Goal: Information Seeking & Learning: Learn about a topic

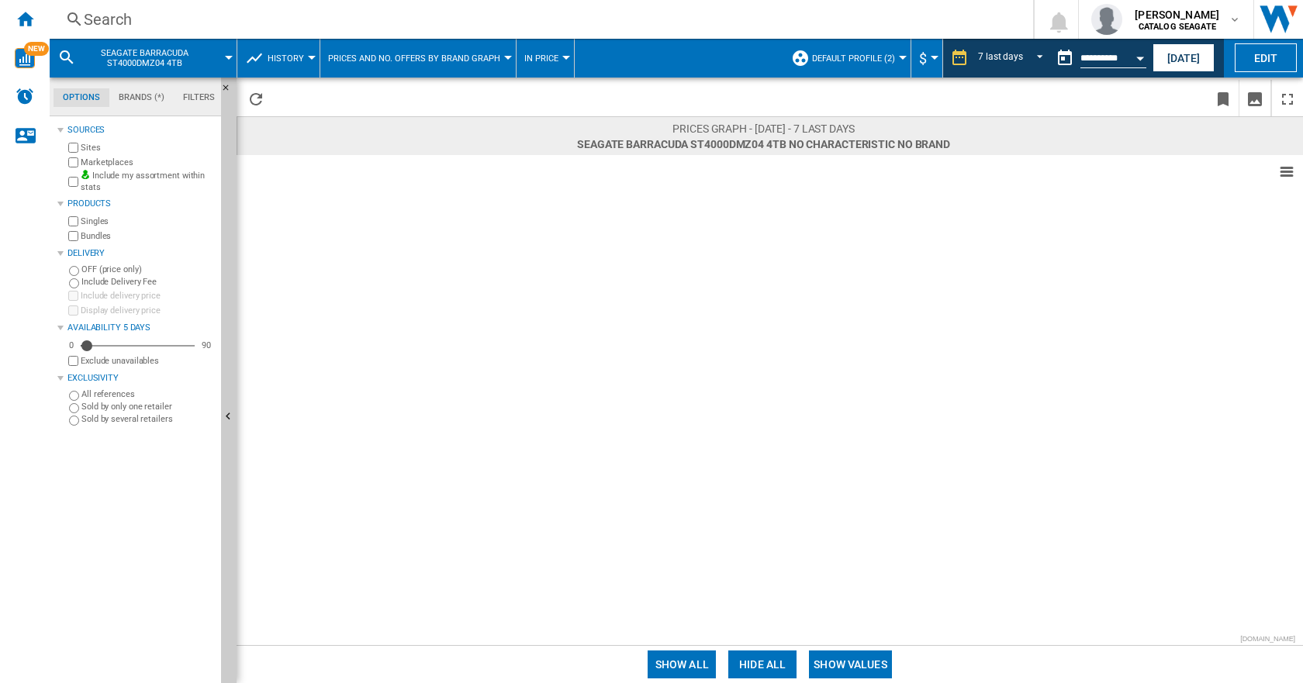
click at [133, 14] on div "Search" at bounding box center [538, 20] width 909 height 22
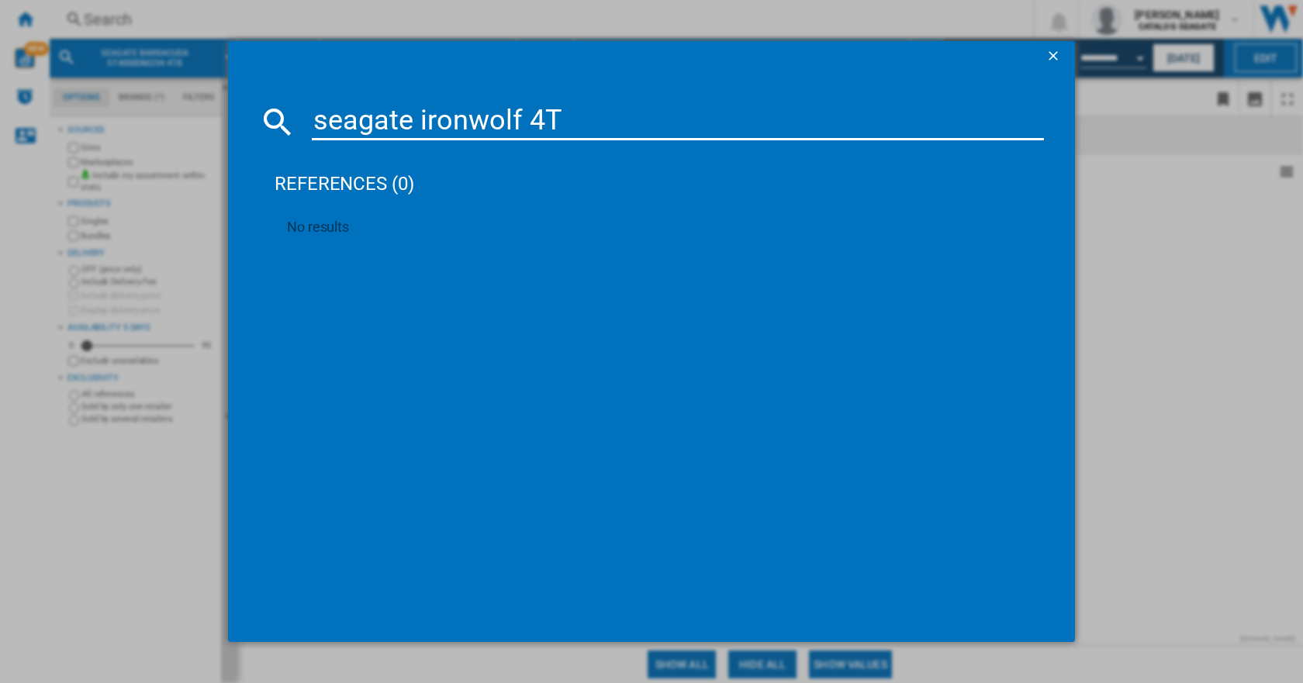
type input "seagate ironwolf 4TB"
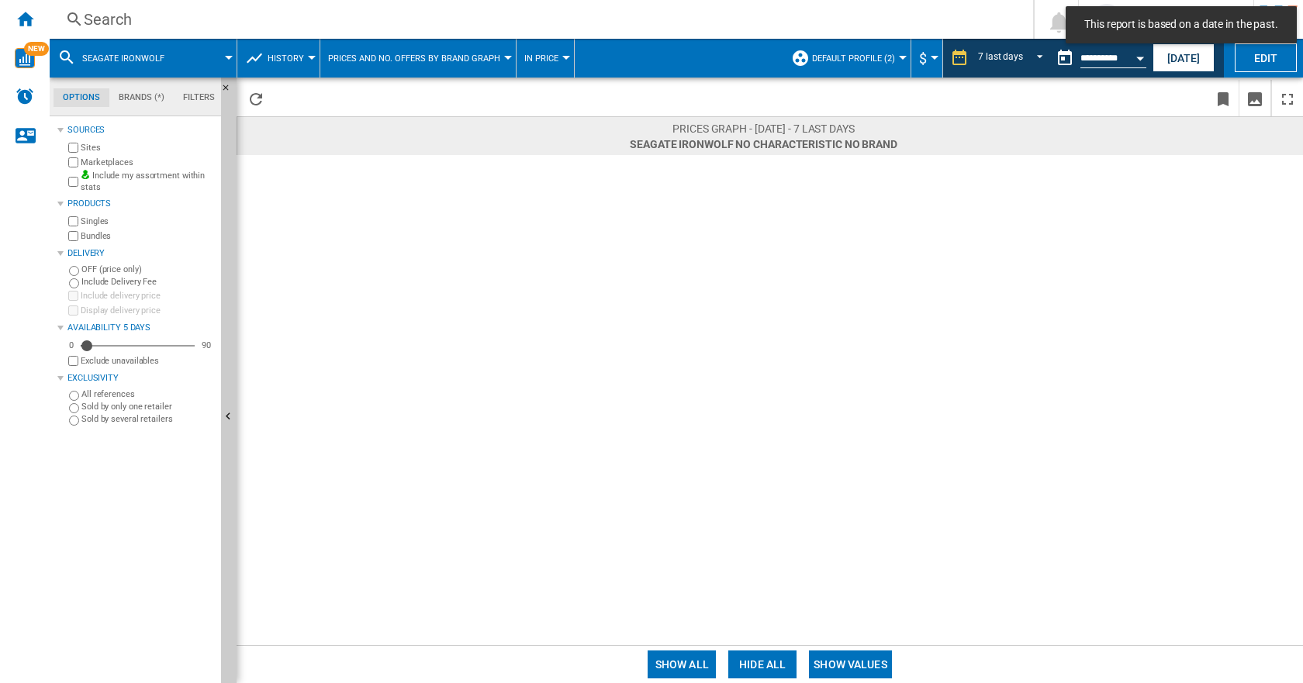
click at [282, 60] on span "History" at bounding box center [285, 58] width 36 height 10
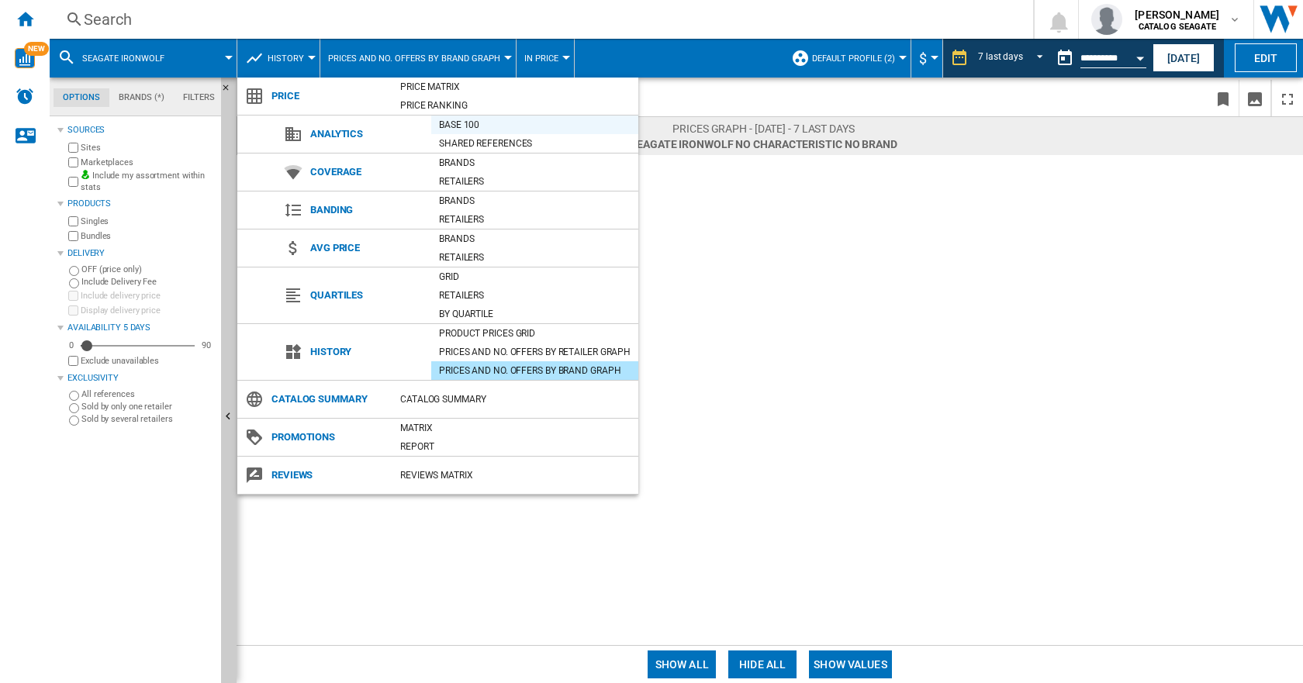
click at [454, 126] on div "Base 100" at bounding box center [534, 125] width 207 height 16
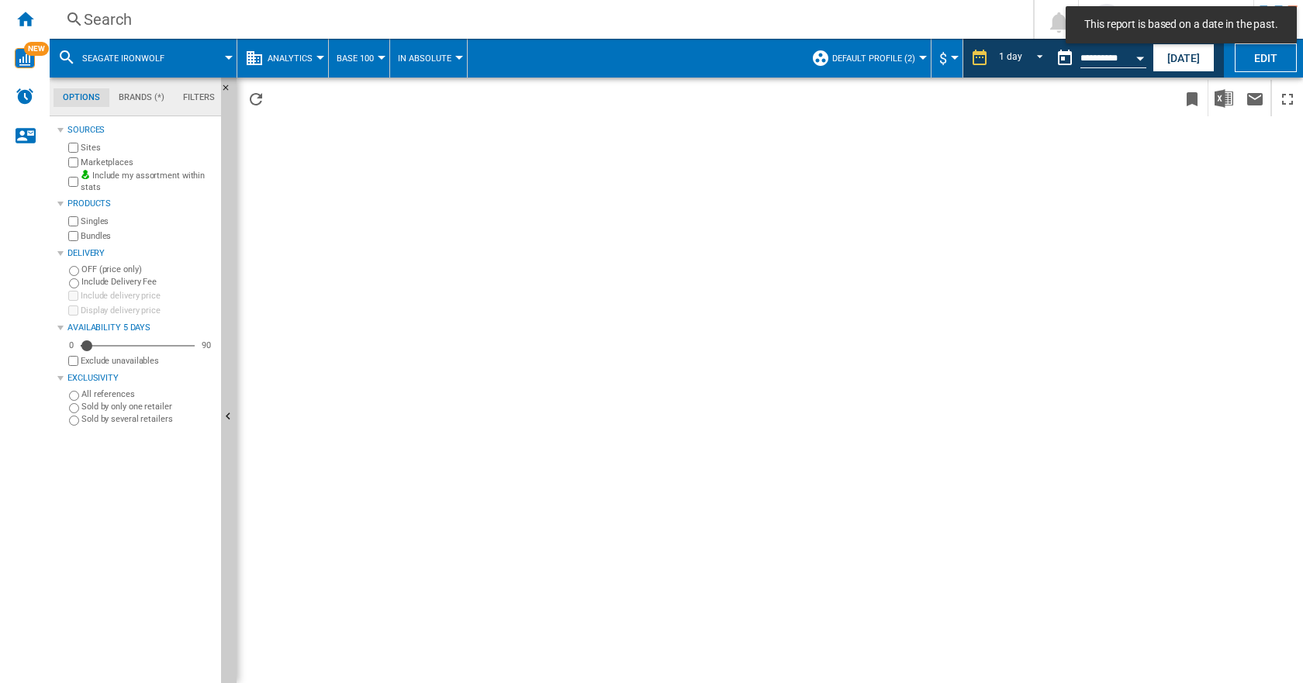
click at [292, 58] on span "Analytics" at bounding box center [289, 58] width 45 height 10
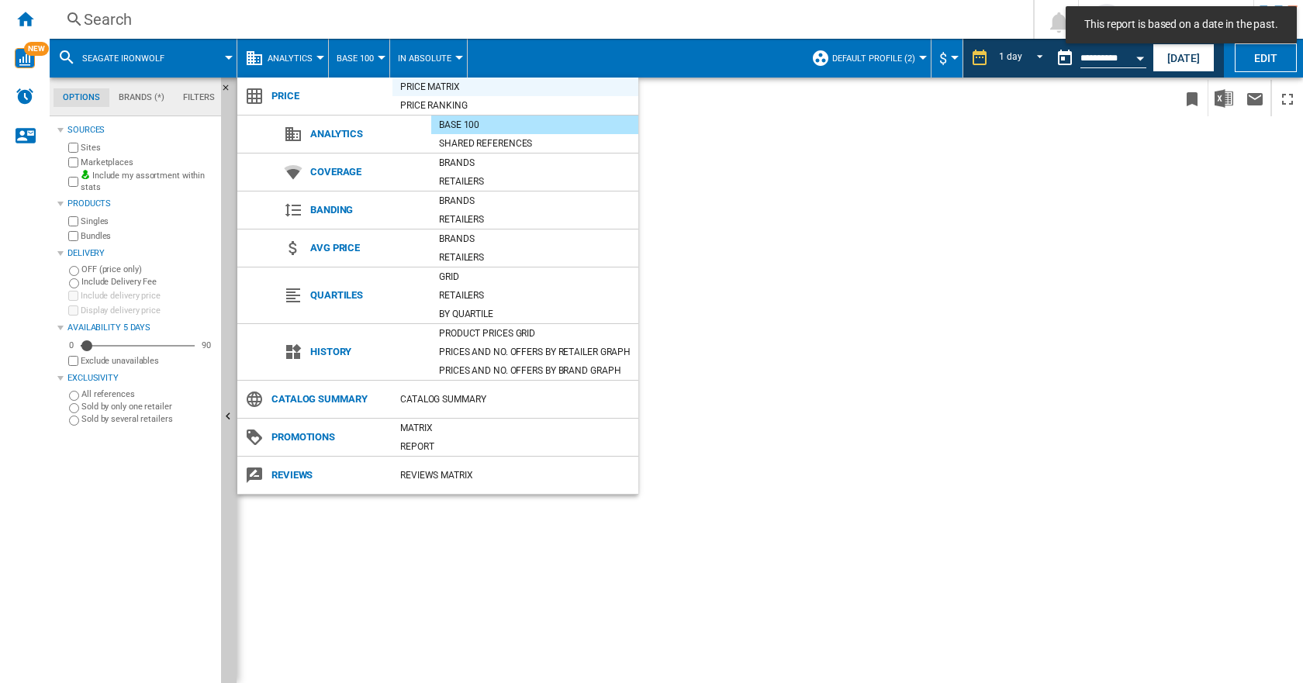
click at [454, 85] on div "Price Matrix" at bounding box center [515, 87] width 246 height 16
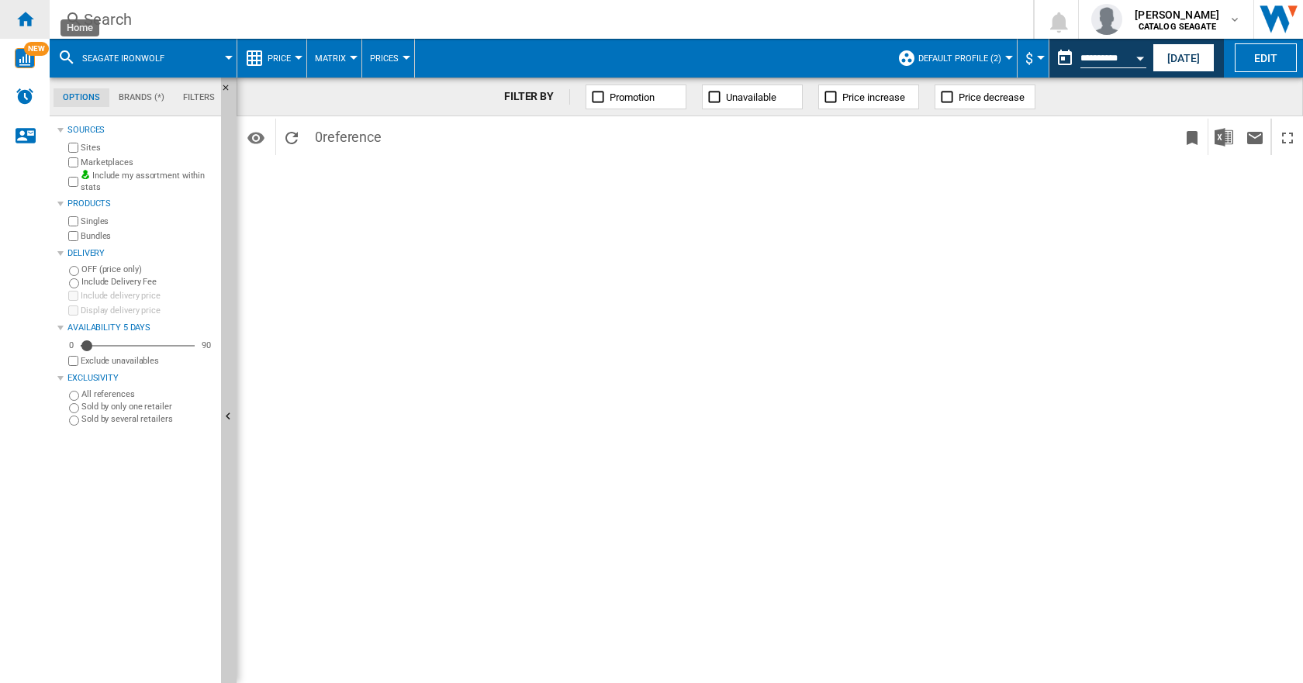
click at [33, 21] on ng-md-icon "Home" at bounding box center [25, 18] width 19 height 19
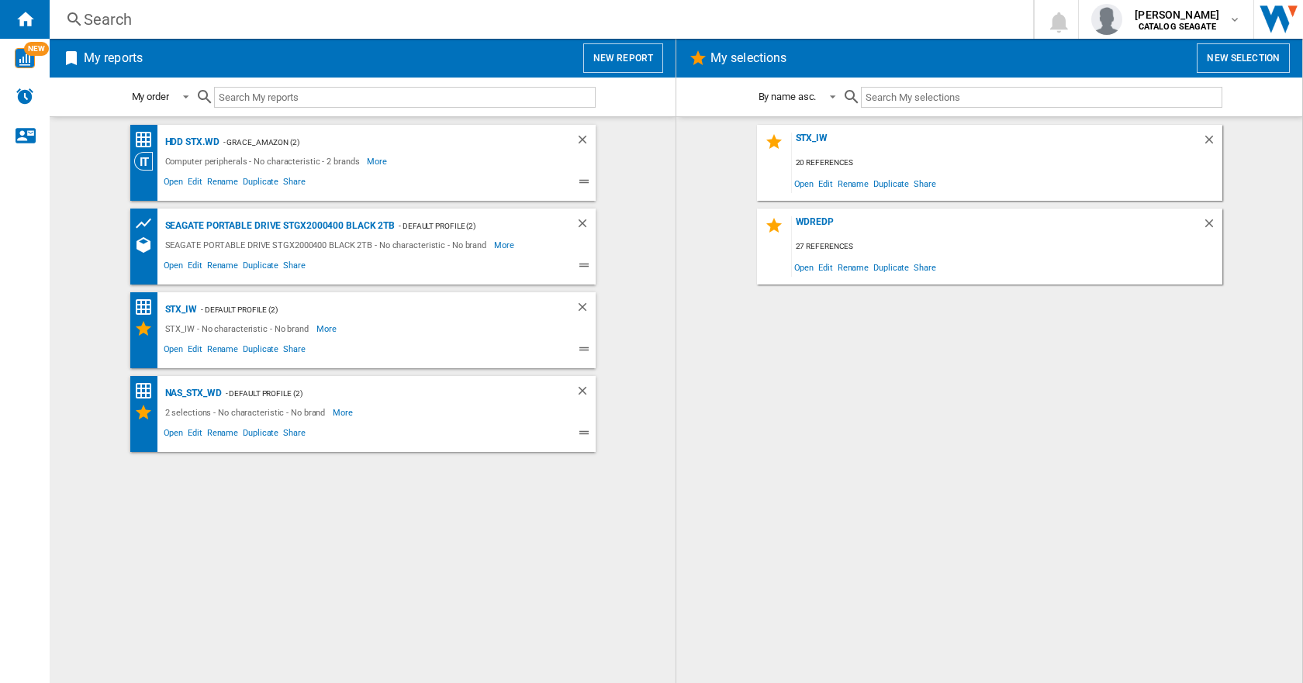
click at [620, 58] on button "New report" at bounding box center [623, 57] width 80 height 29
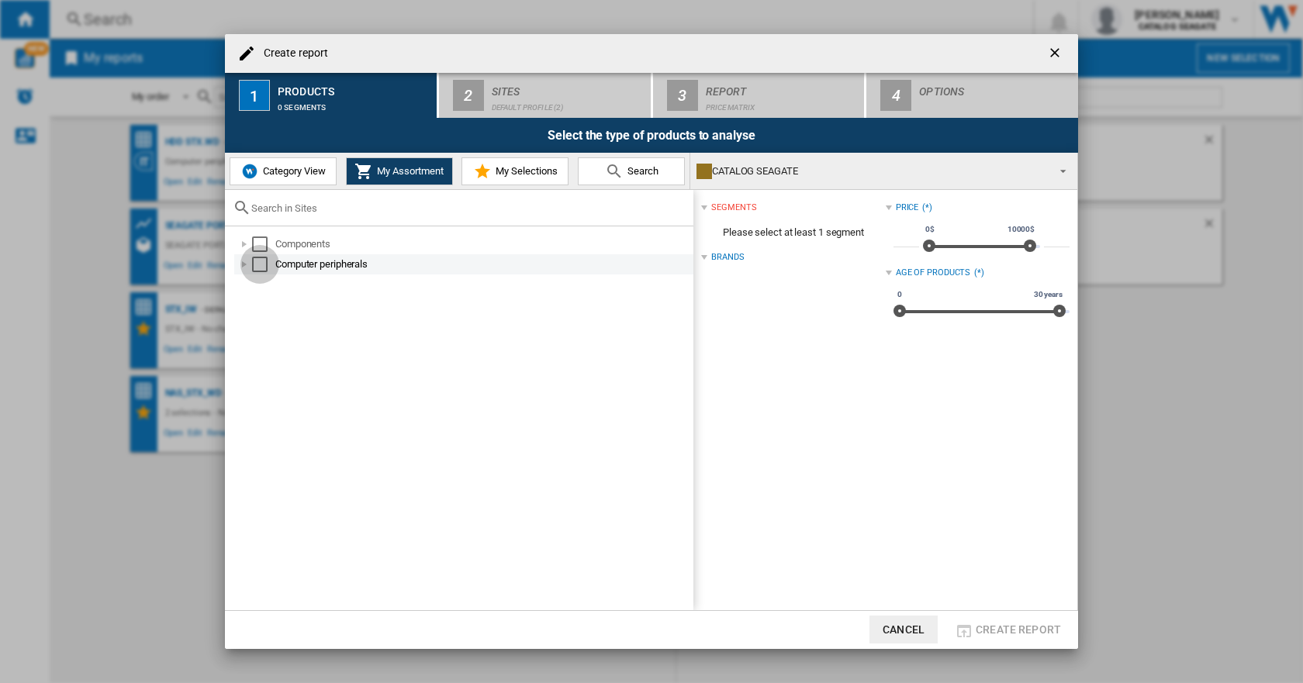
click at [257, 259] on div "Select" at bounding box center [260, 265] width 16 height 16
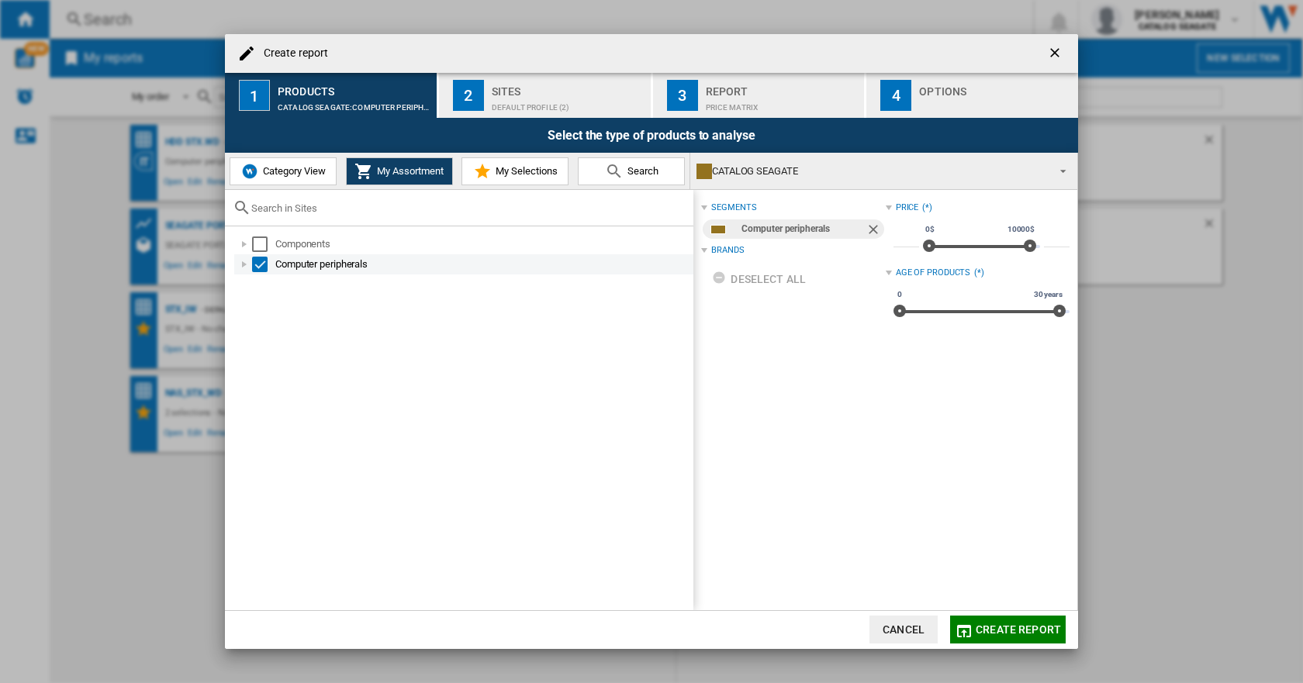
click at [248, 263] on div "Create report ..." at bounding box center [244, 265] width 16 height 16
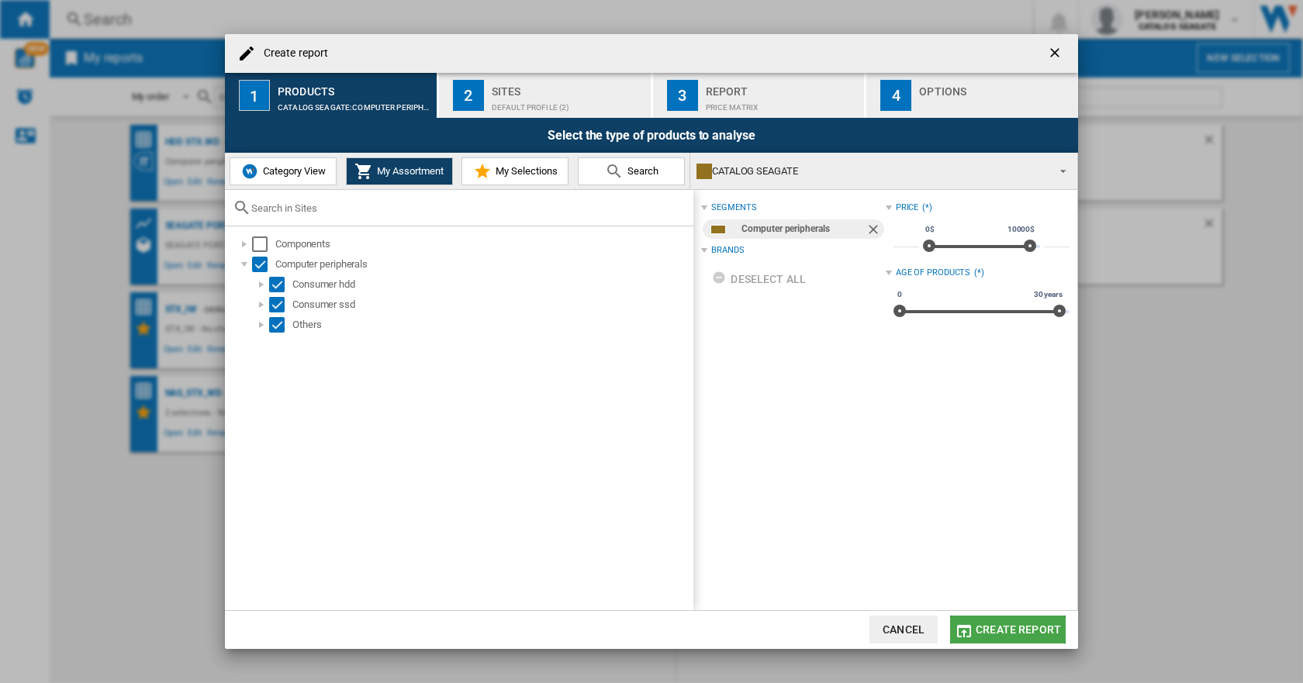
click at [992, 617] on button "Create report" at bounding box center [1008, 630] width 116 height 28
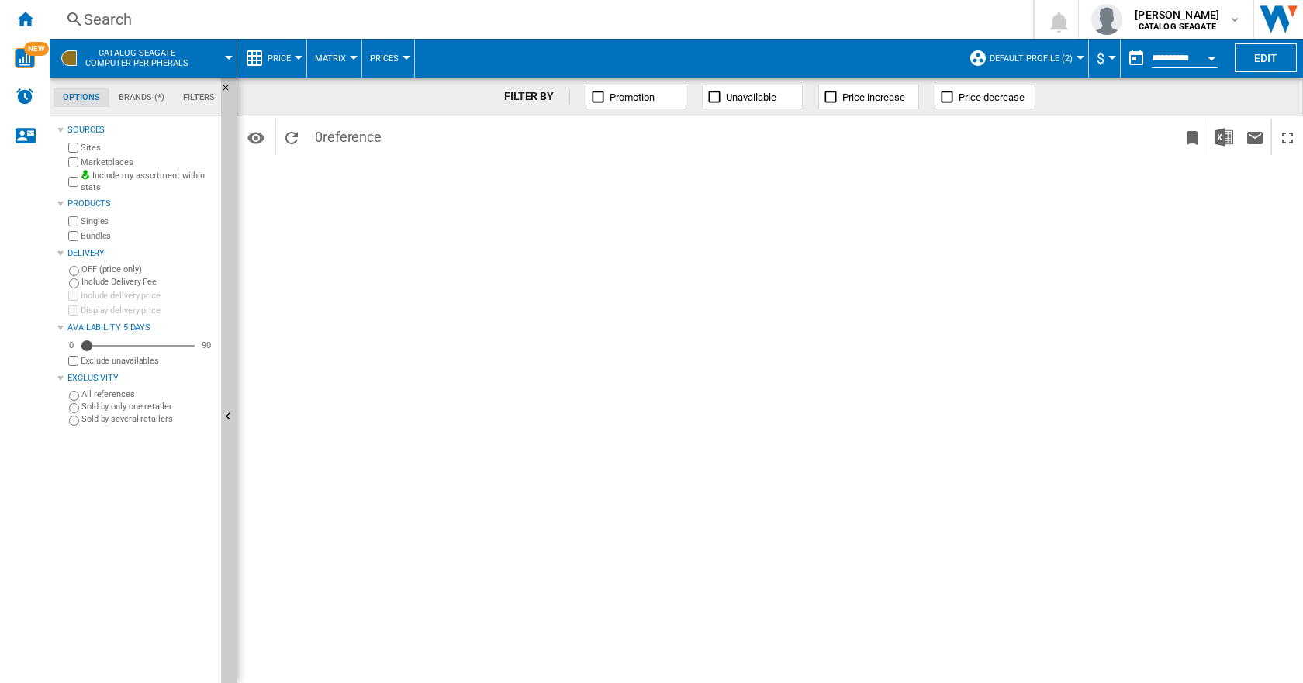
click at [1024, 63] on span "Default profile (2)" at bounding box center [1030, 58] width 83 height 10
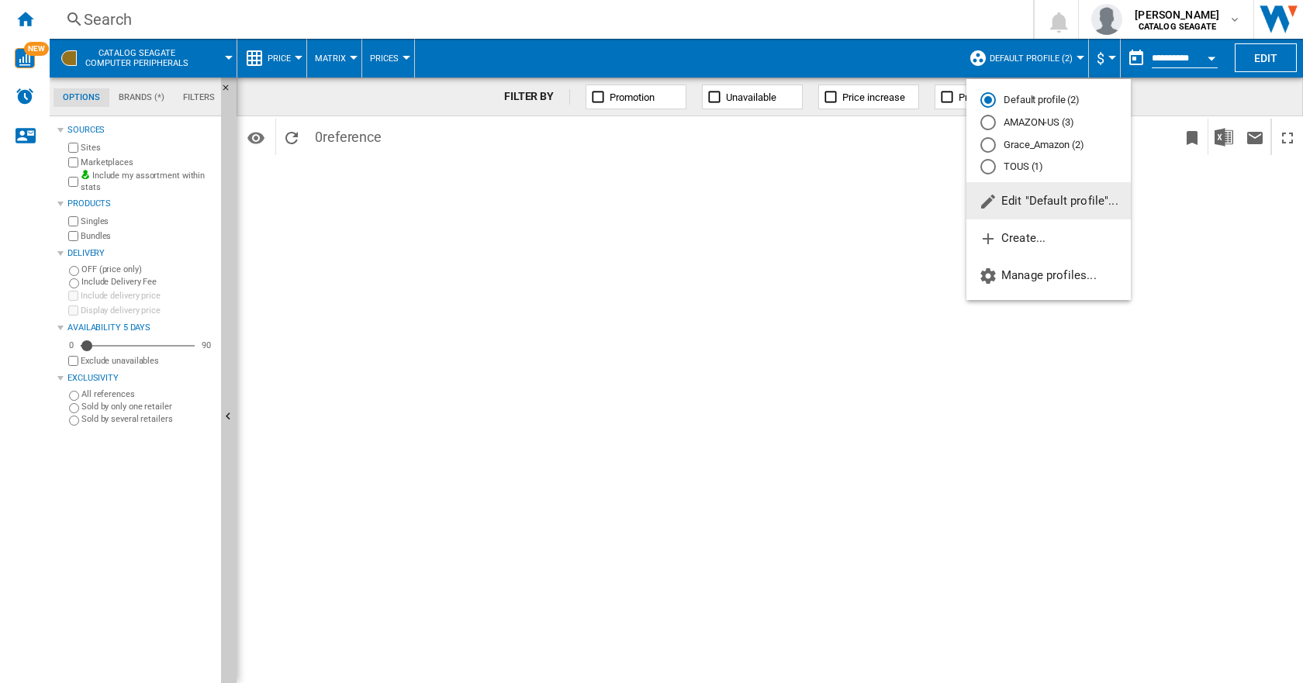
click at [1023, 196] on span "Edit "Default profile"..." at bounding box center [1048, 201] width 140 height 14
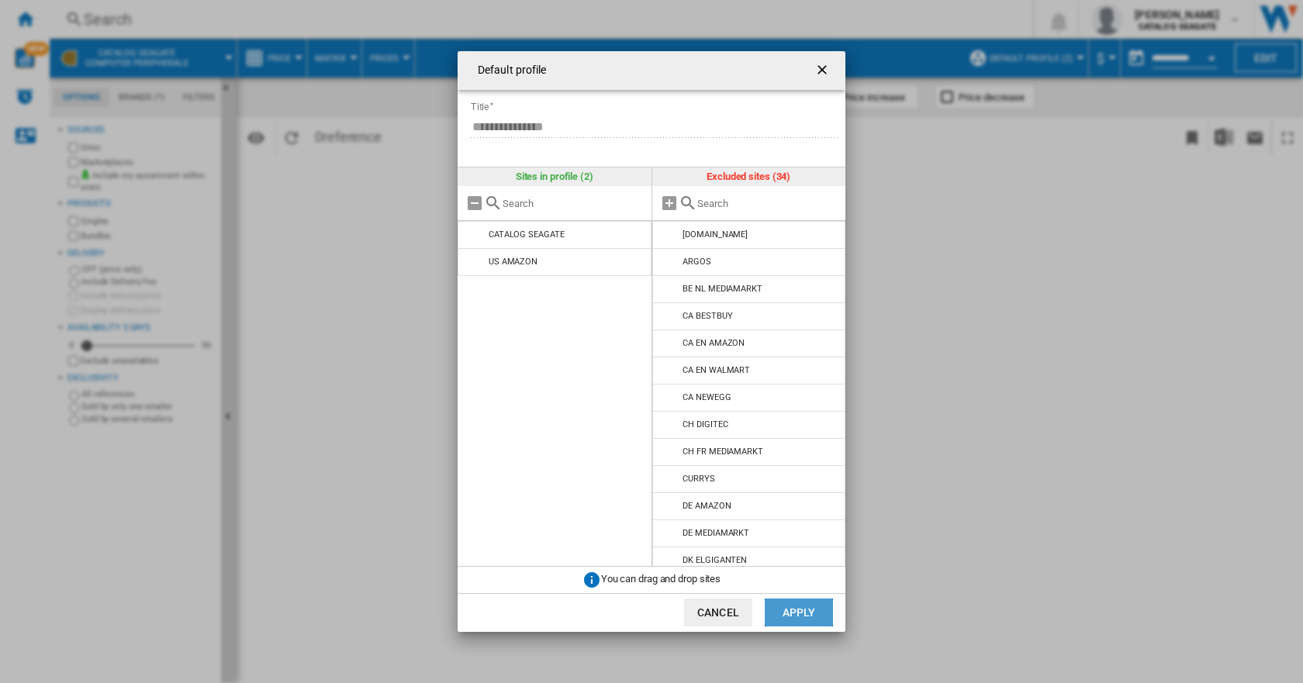
click at [802, 612] on button "Apply" at bounding box center [798, 613] width 68 height 28
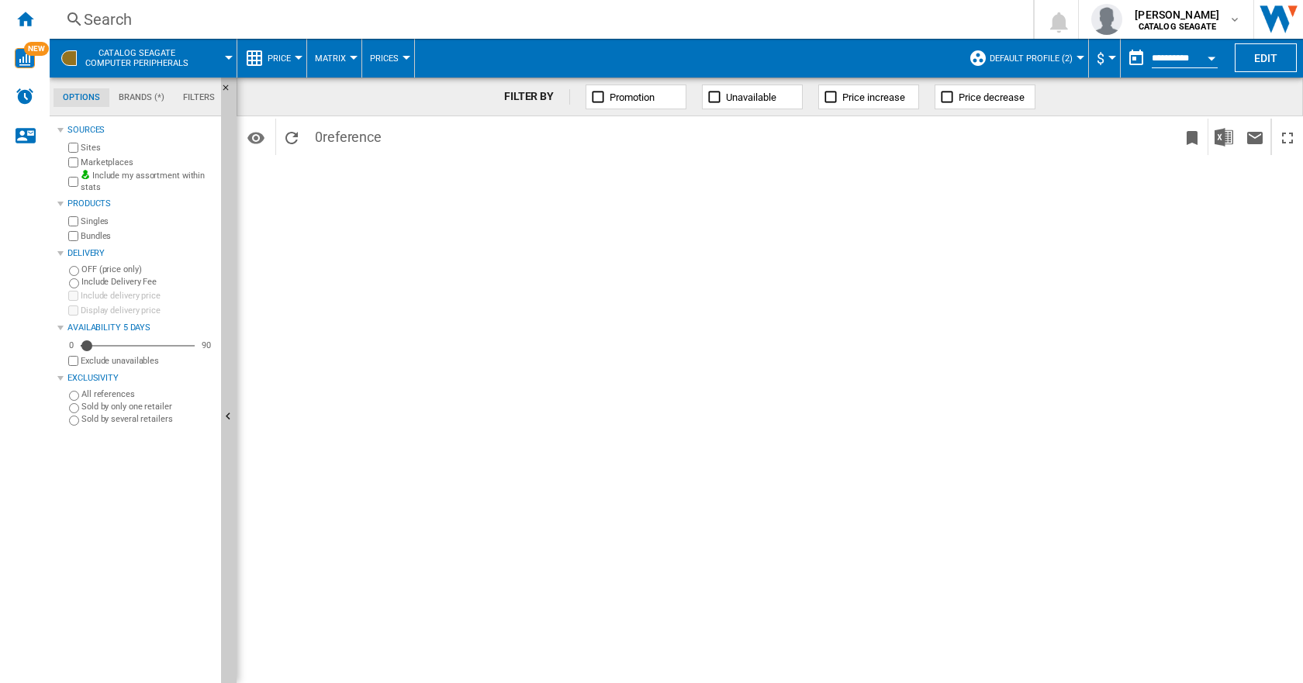
click at [1032, 53] on span "Default profile (2)" at bounding box center [1030, 58] width 83 height 10
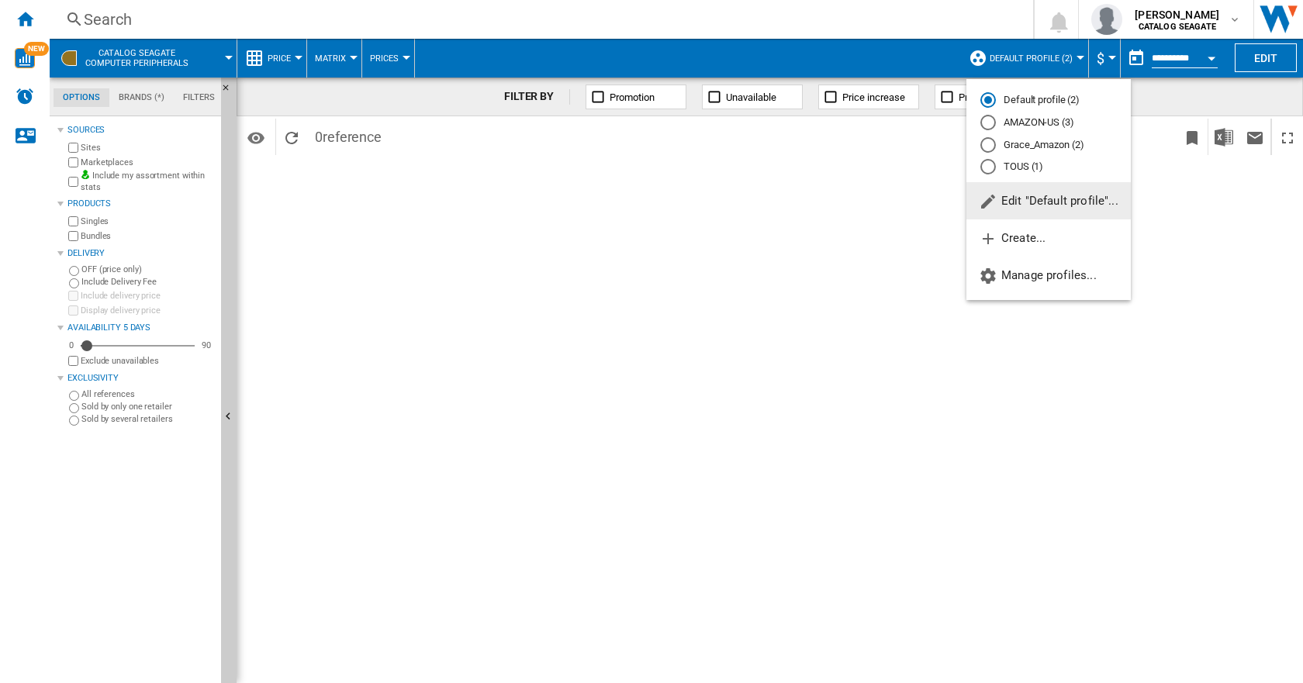
click at [1057, 202] on span "Edit "Default profile"..." at bounding box center [1048, 201] width 140 height 14
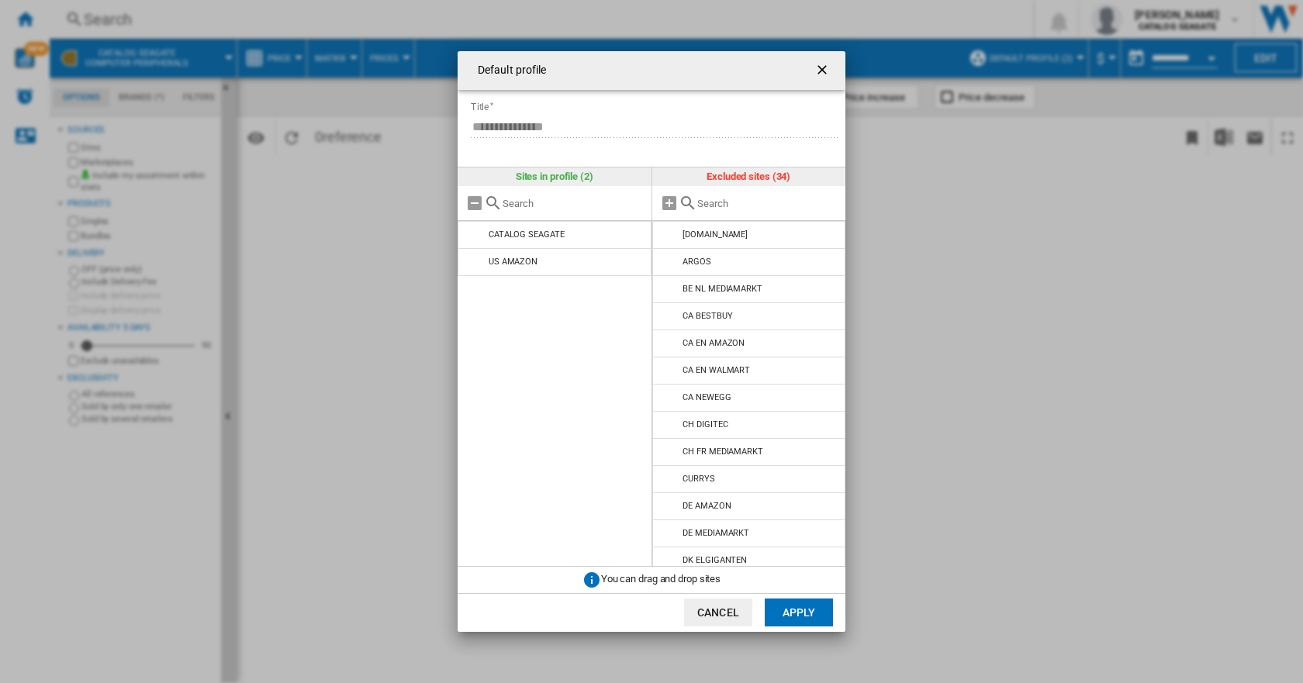
click at [813, 617] on button "Apply" at bounding box center [798, 613] width 68 height 28
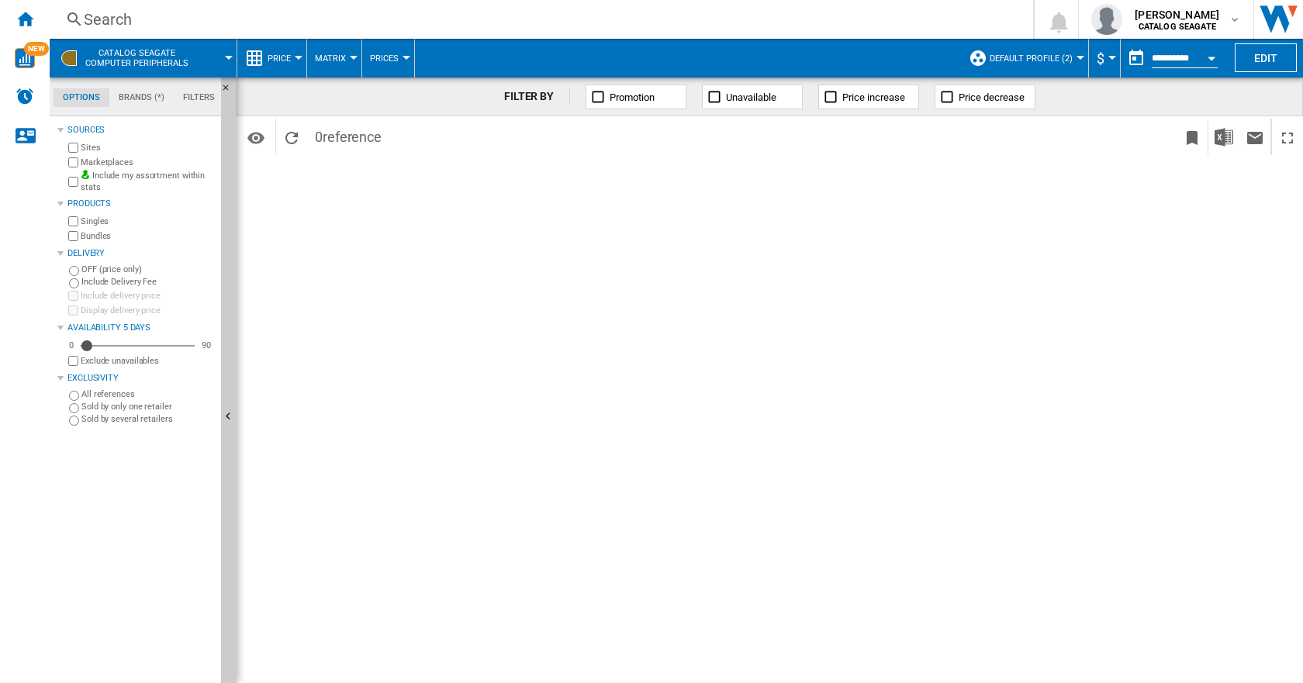
click at [141, 90] on md-tab-item "Brands (*)" at bounding box center [141, 97] width 64 height 19
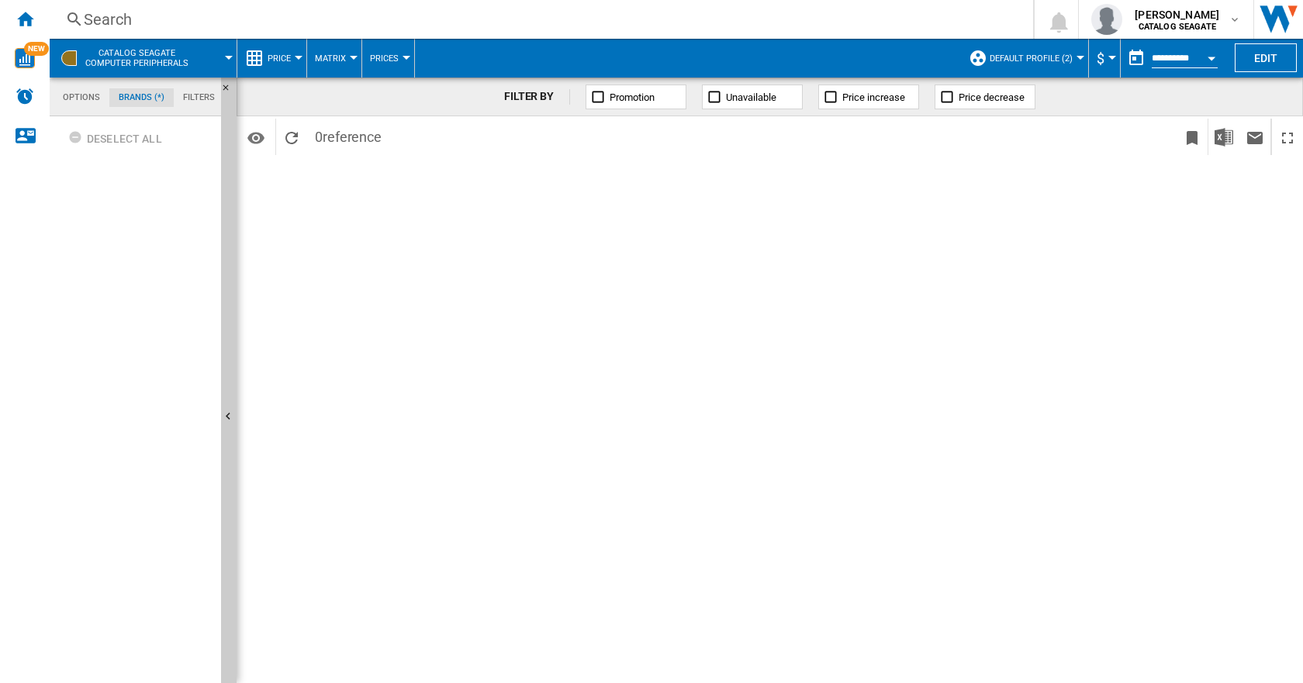
scroll to position [60, 0]
click at [1266, 54] on button "Edit" at bounding box center [1265, 57] width 62 height 29
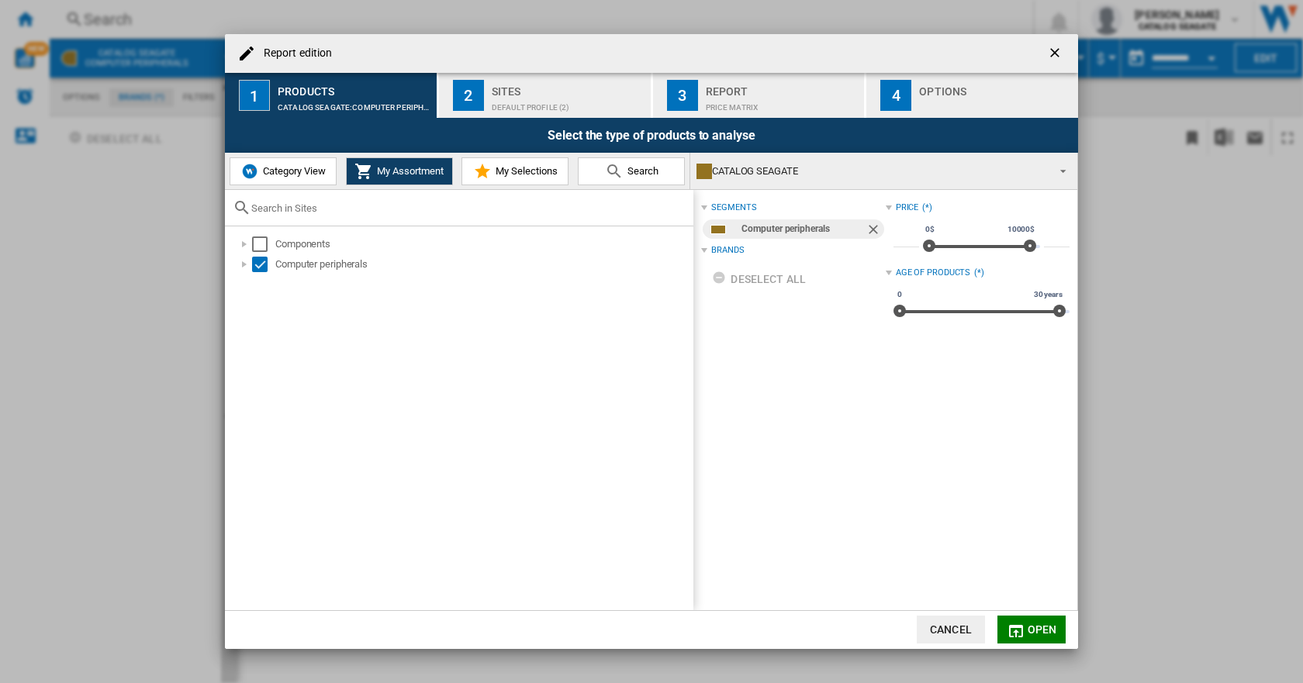
click at [290, 167] on span "Category View" at bounding box center [292, 171] width 67 height 12
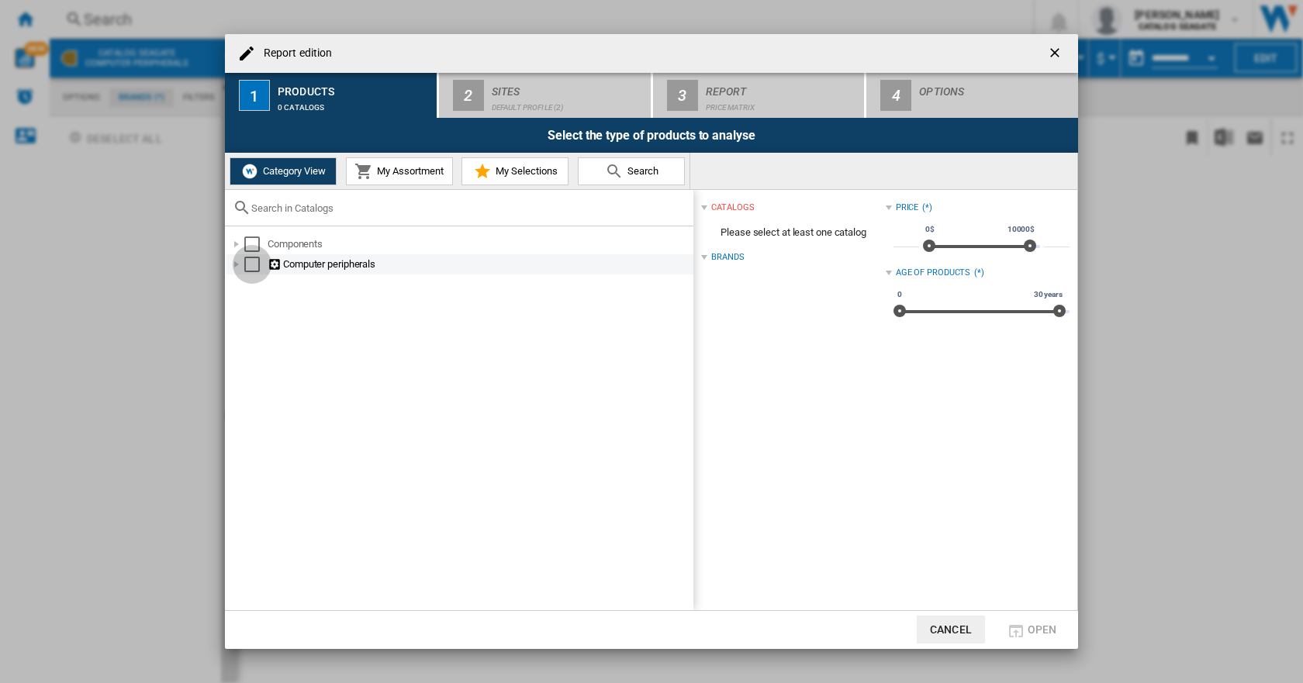
click at [246, 264] on div "Select" at bounding box center [252, 265] width 16 height 16
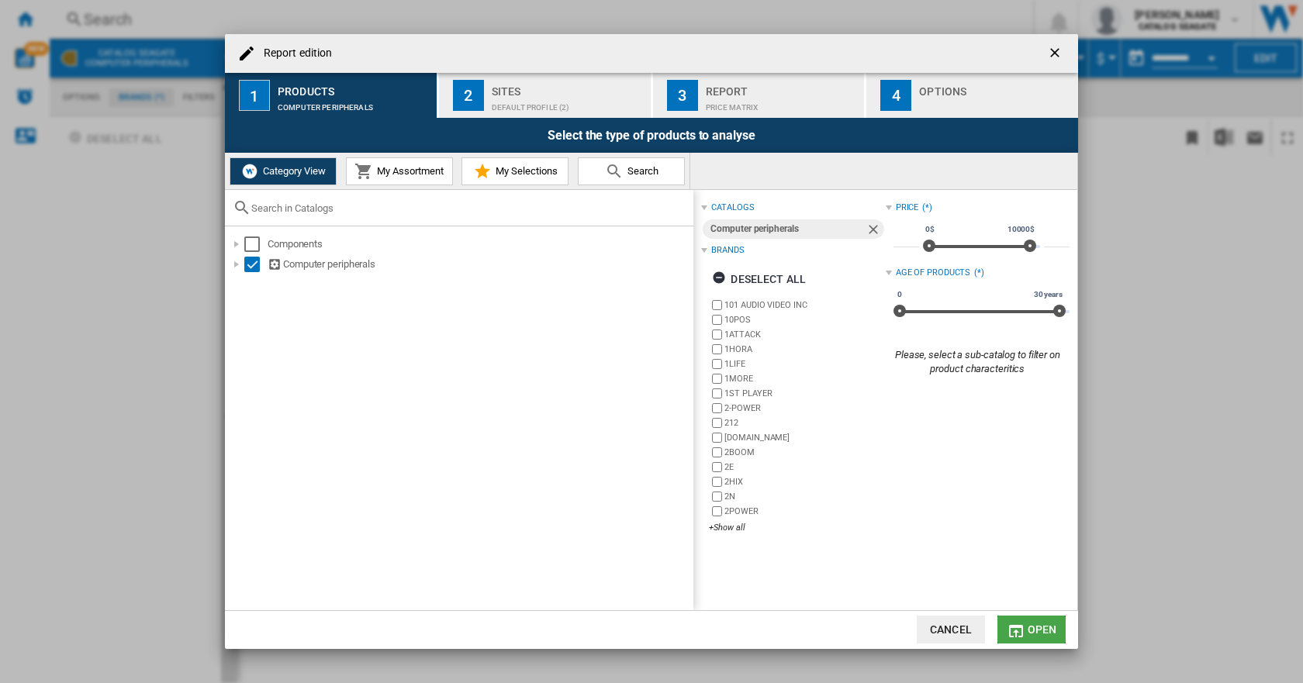
click at [1027, 620] on button "Open" at bounding box center [1031, 630] width 68 height 28
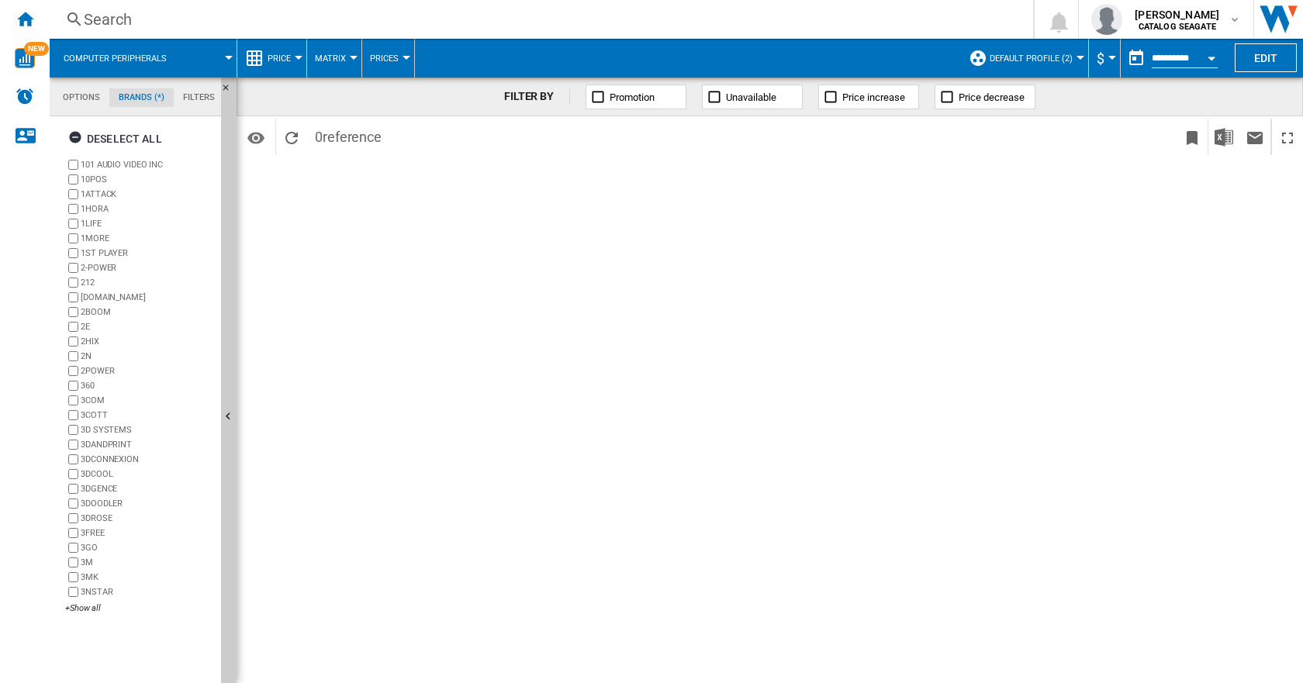
click at [1161, 56] on input "**********" at bounding box center [1184, 60] width 66 height 14
click at [1130, 60] on button "button" at bounding box center [1135, 58] width 31 height 31
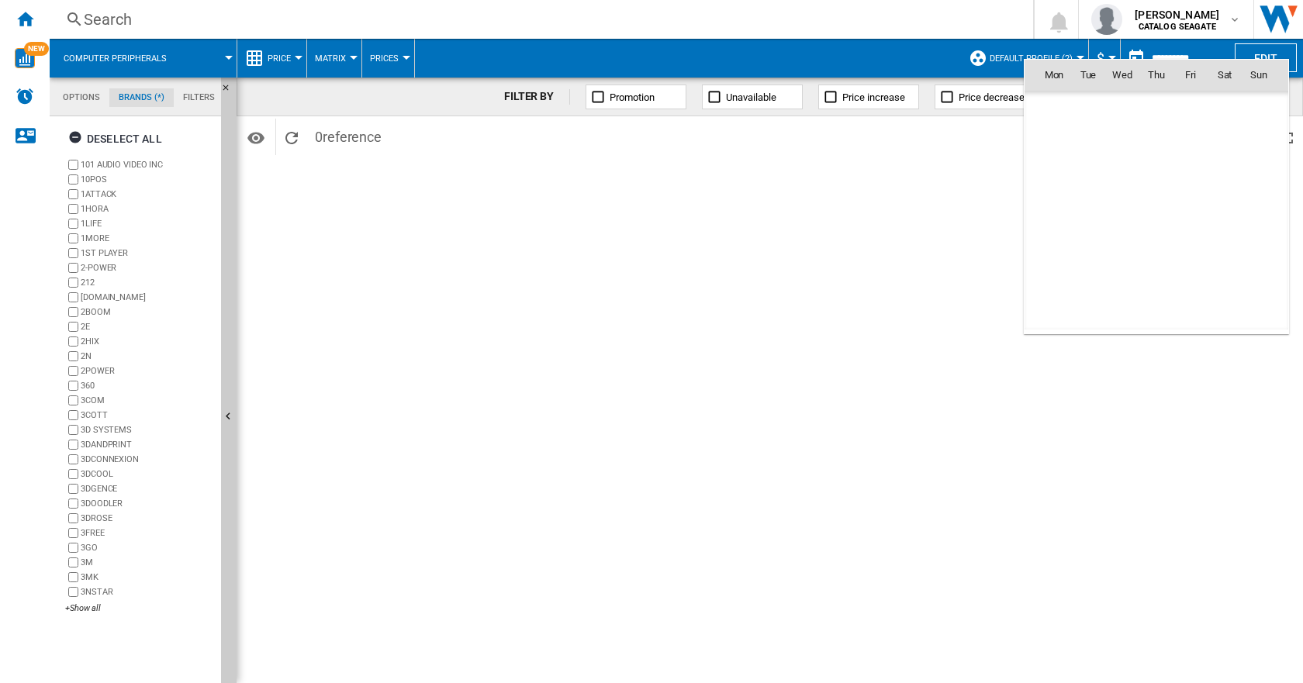
scroll to position [7397, 0]
click at [1062, 109] on span "[DATE]" at bounding box center [1059, 108] width 32 height 12
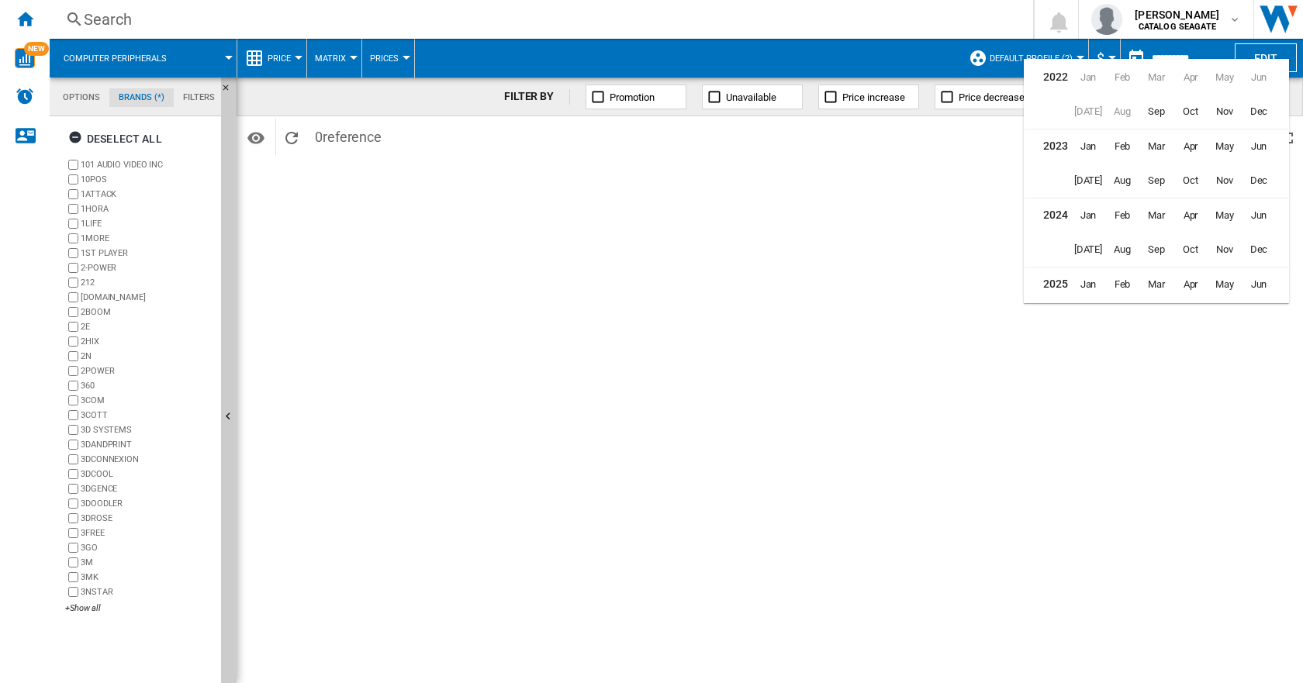
scroll to position [38, 0]
click at [1123, 274] on span "Aug" at bounding box center [1121, 280] width 31 height 31
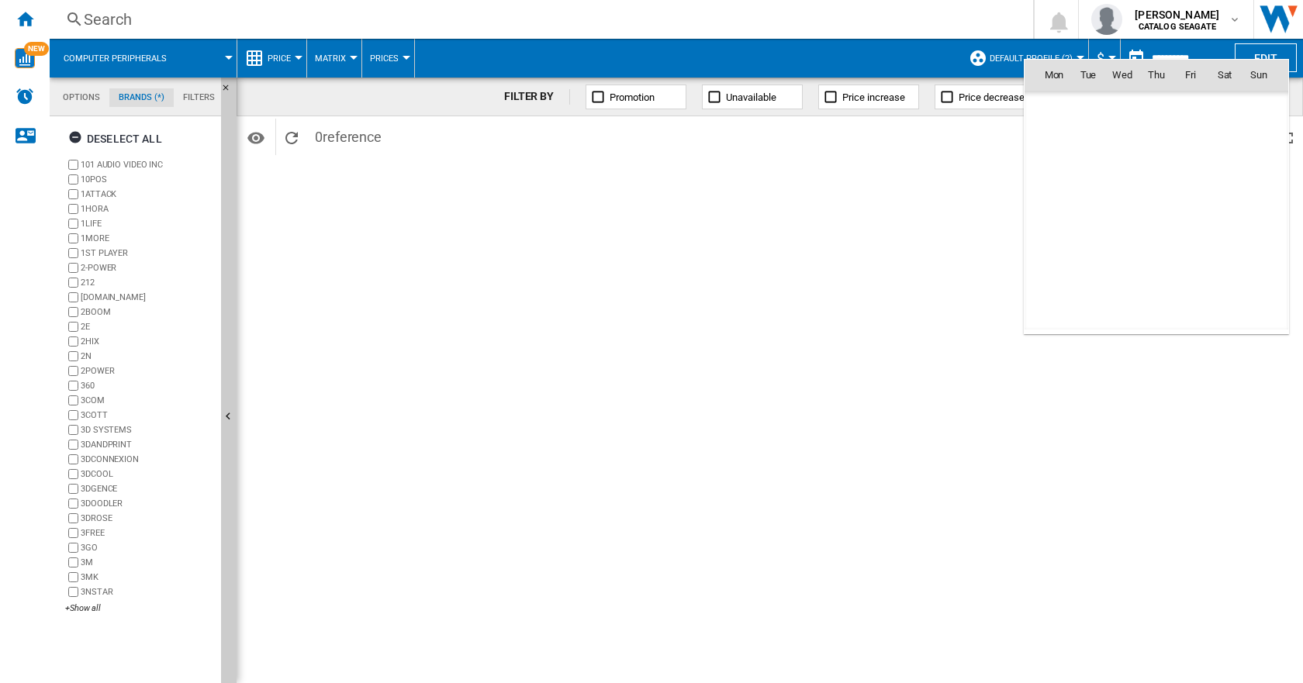
scroll to position [7191, 0]
click at [1219, 248] on span "30" at bounding box center [1224, 244] width 31 height 31
type input "**********"
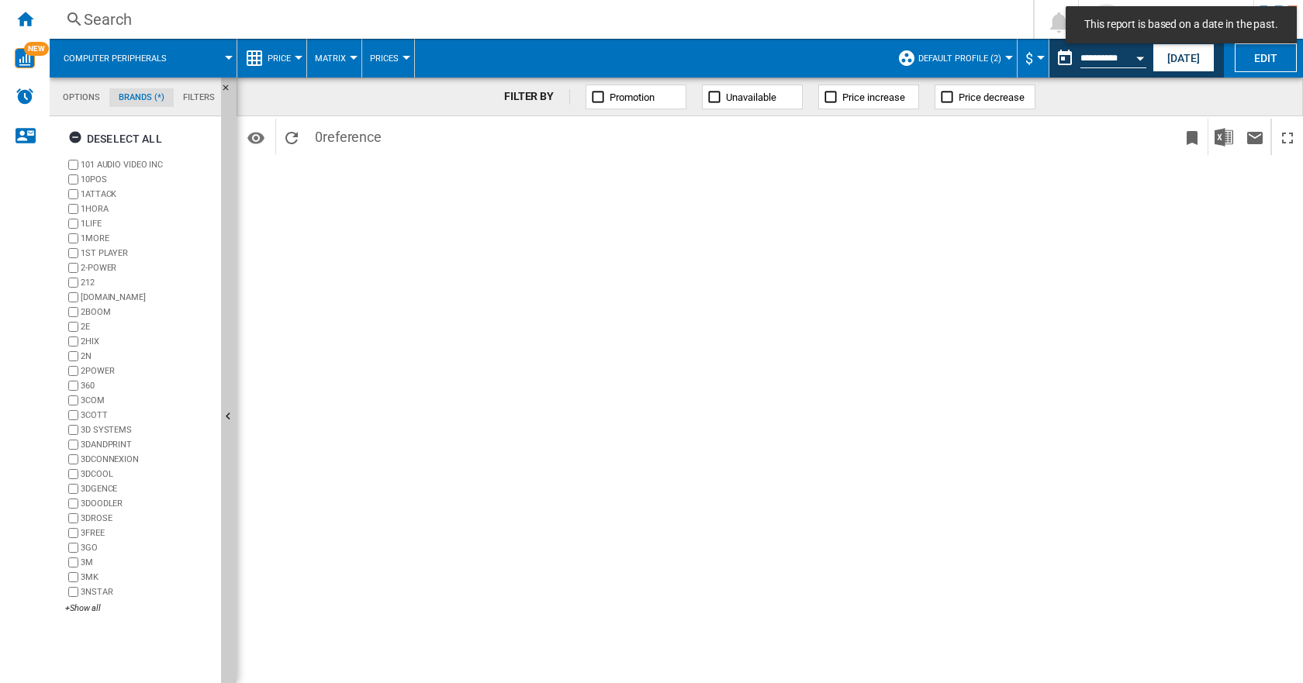
click at [1096, 164] on div "FILTER BY Promotion Unavailable Price increase Price decrease Identifiers SKU -…" at bounding box center [769, 381] width 1066 height 606
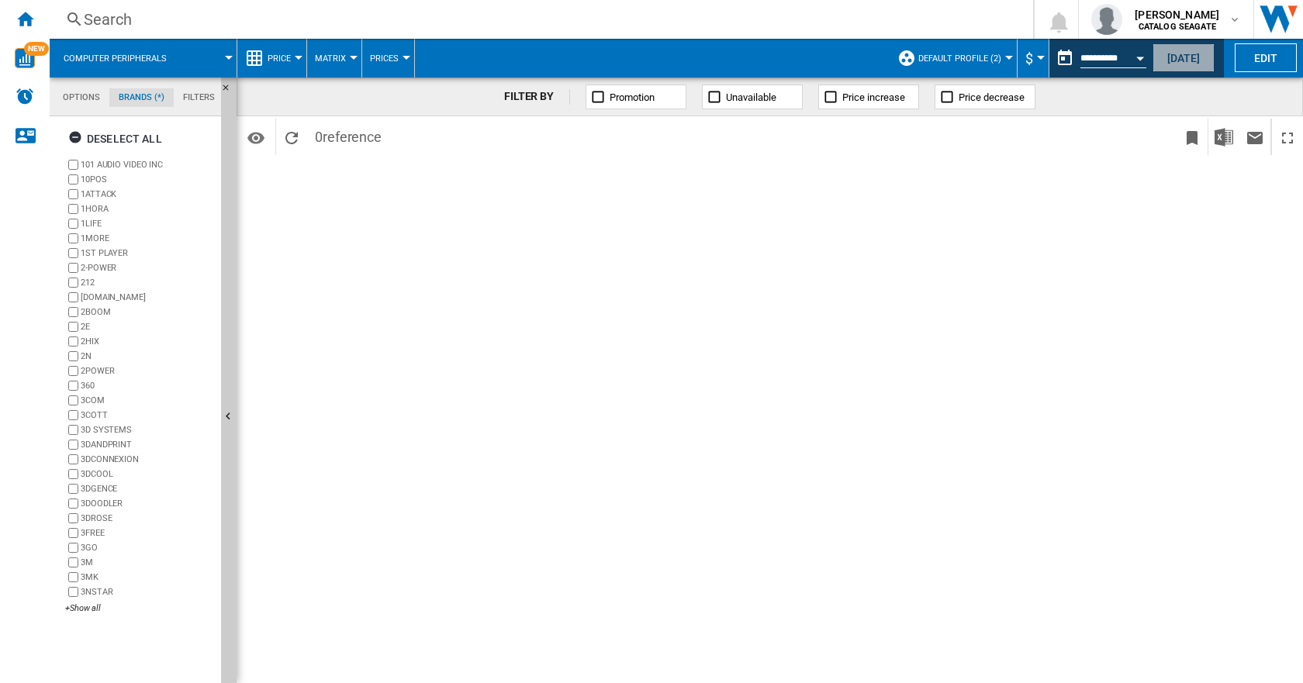
click at [1186, 57] on button "[DATE]" at bounding box center [1183, 57] width 62 height 29
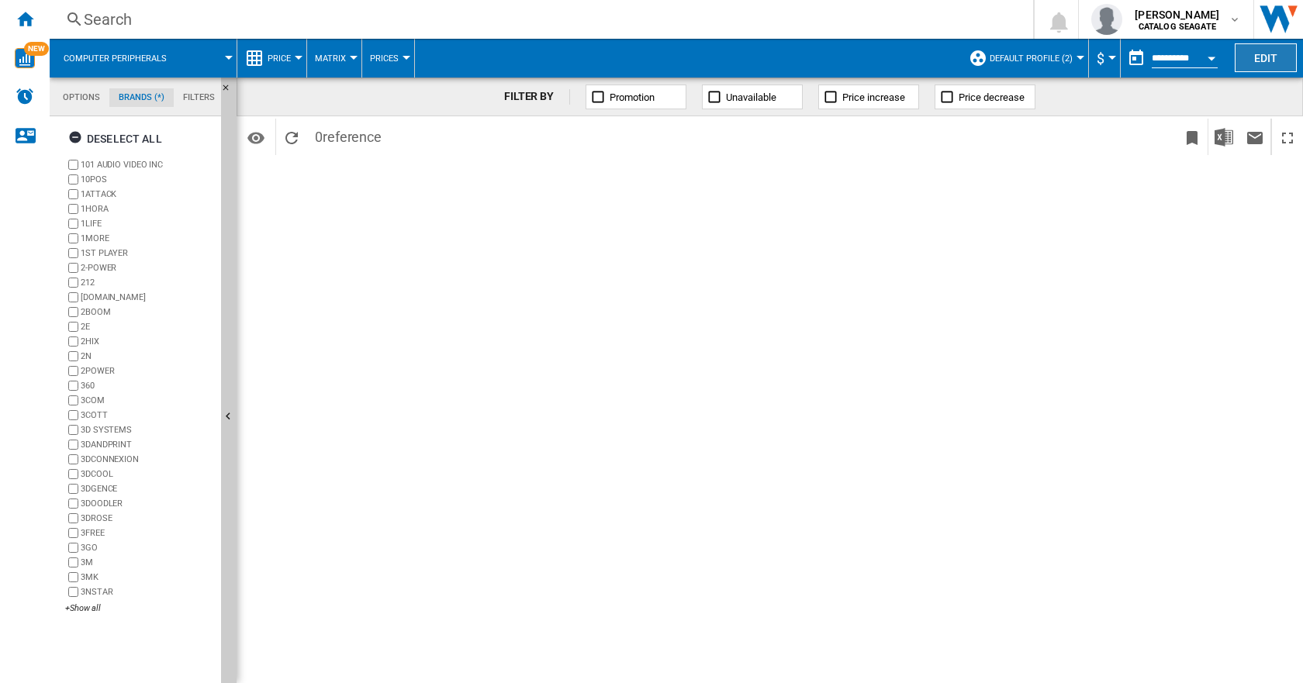
click at [1264, 57] on button "Edit" at bounding box center [1265, 57] width 62 height 29
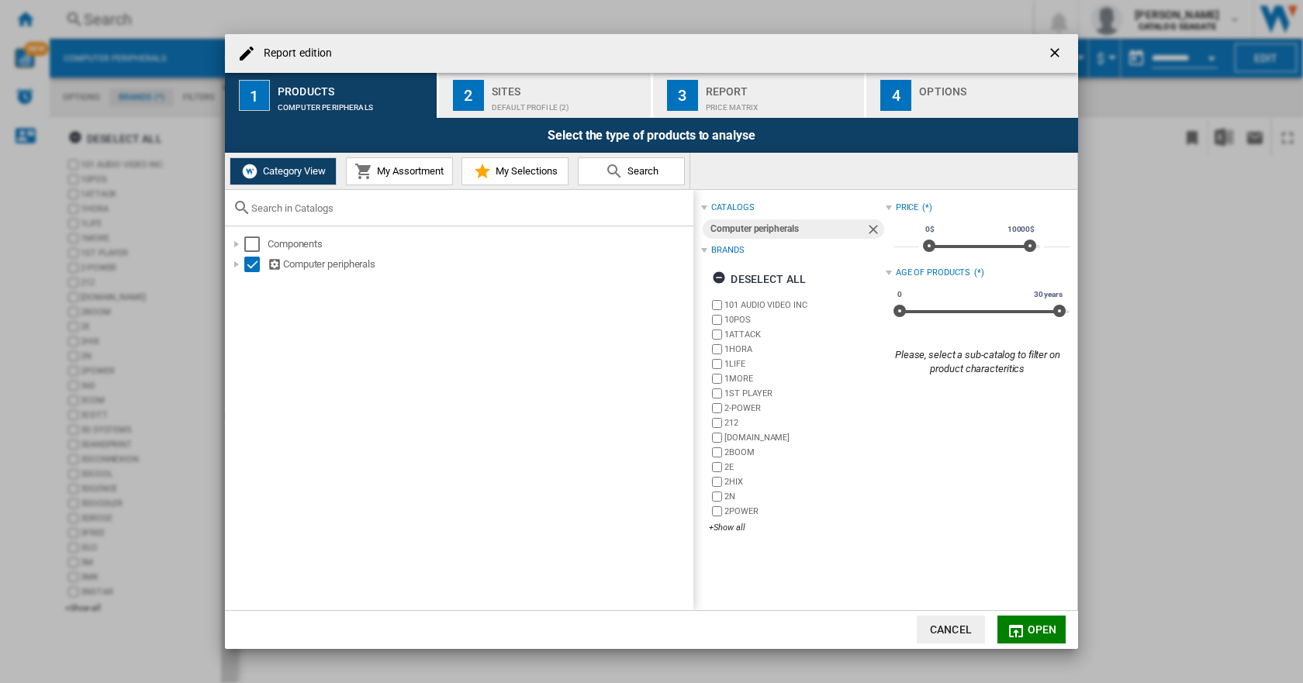
click at [388, 181] on button "My Assortment" at bounding box center [399, 171] width 107 height 28
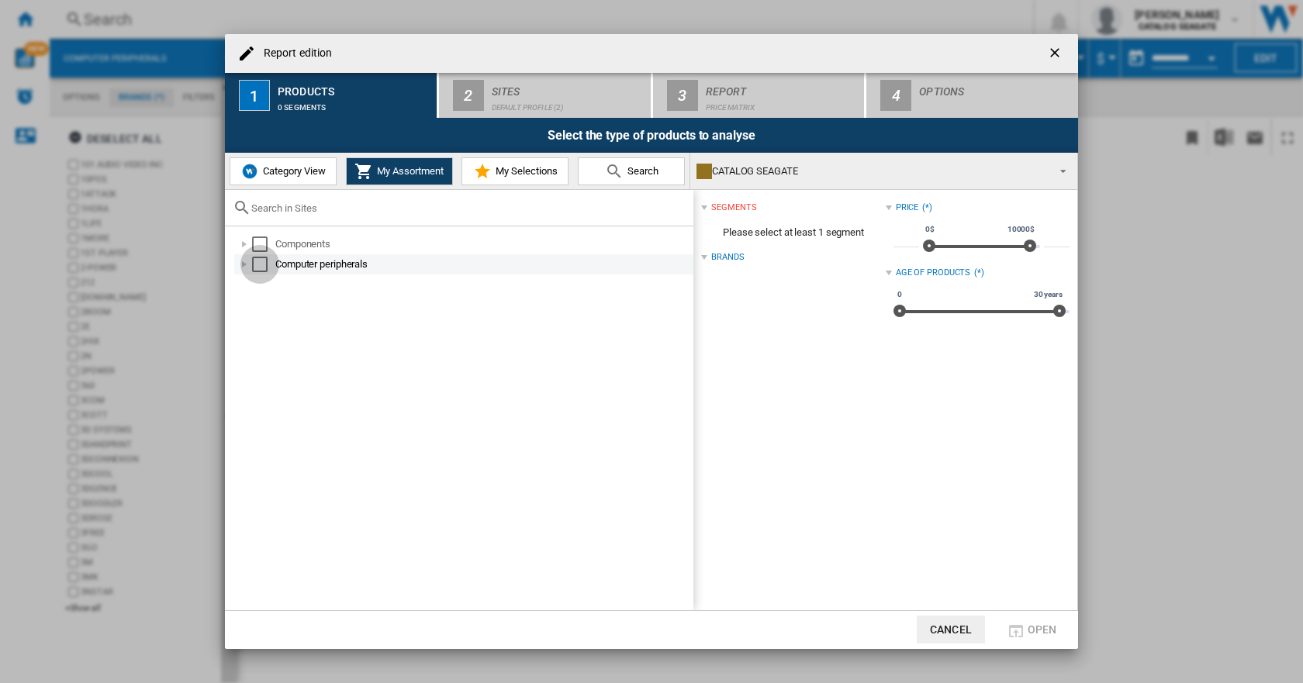
click at [252, 267] on div "Select" at bounding box center [260, 265] width 16 height 16
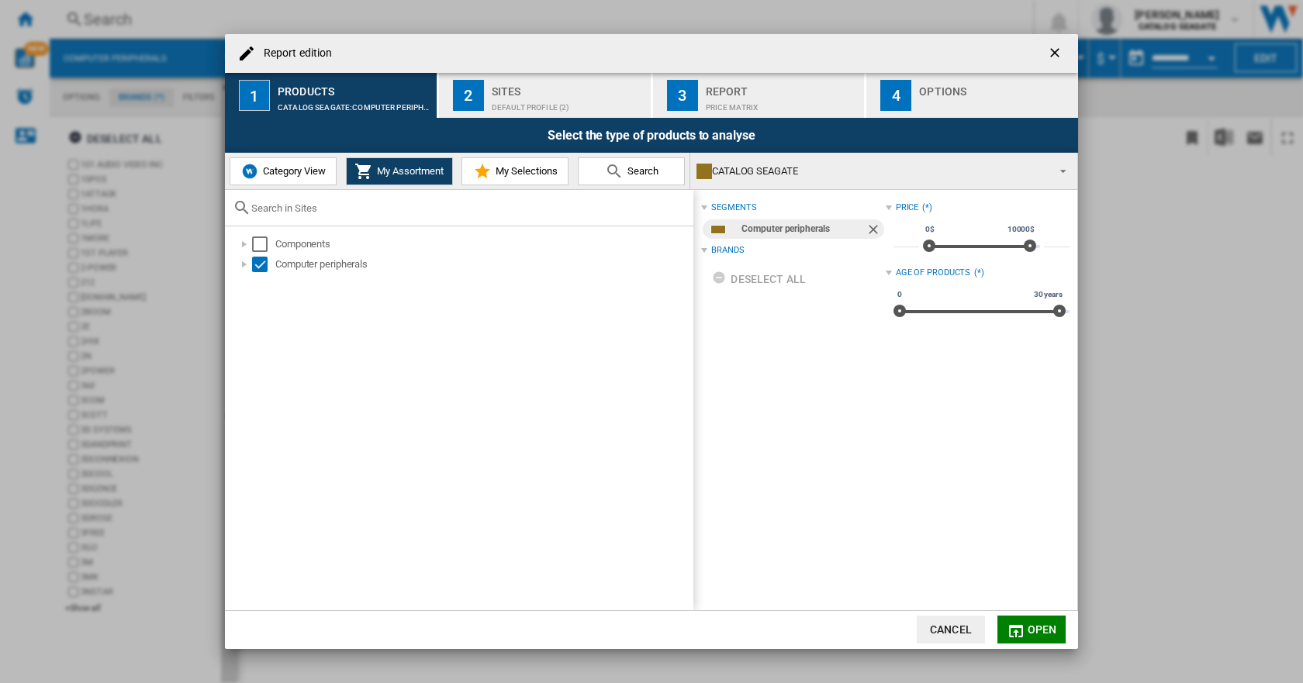
click at [306, 171] on span "Category View" at bounding box center [292, 171] width 67 height 12
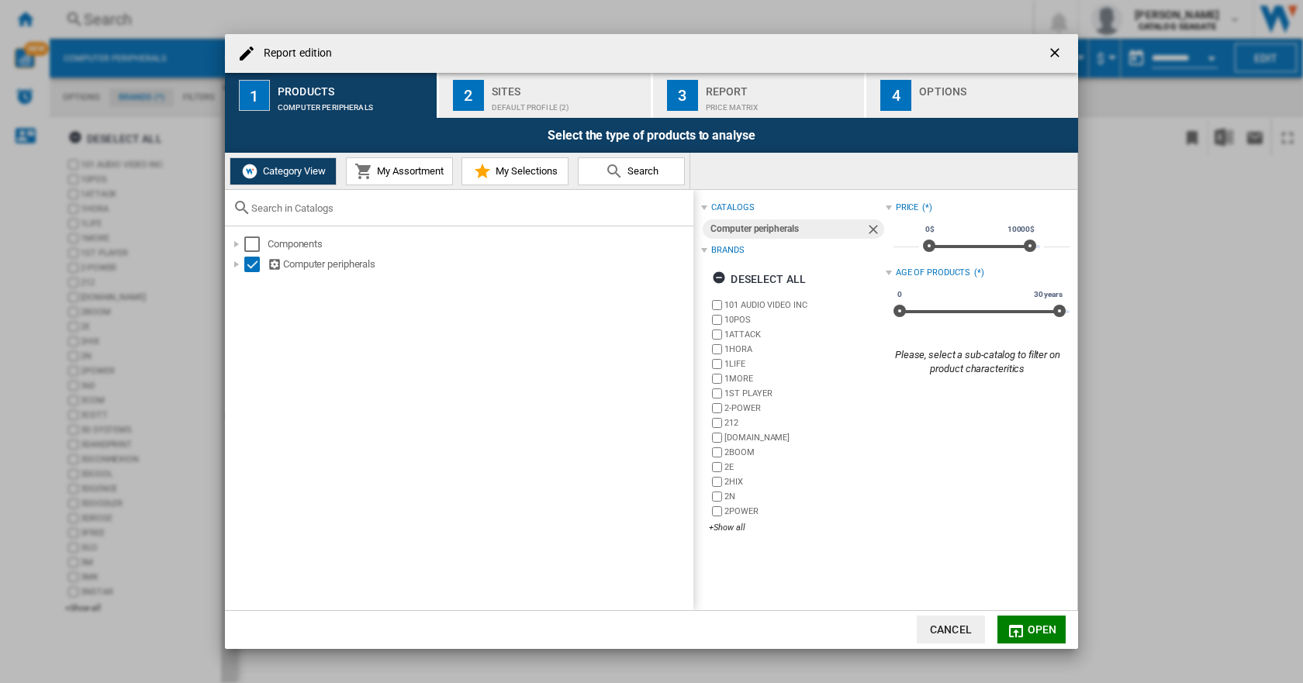
click at [409, 159] on button "My Assortment" at bounding box center [399, 171] width 107 height 28
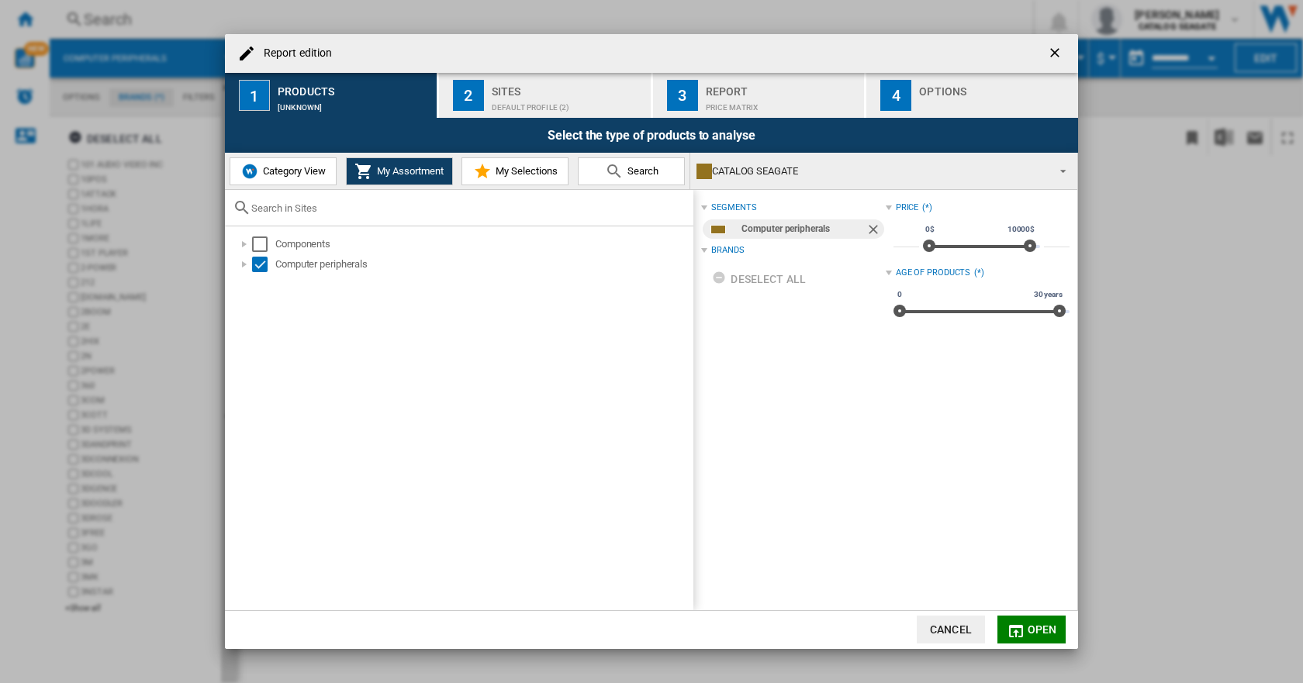
click at [1037, 630] on span "Open" at bounding box center [1041, 629] width 29 height 12
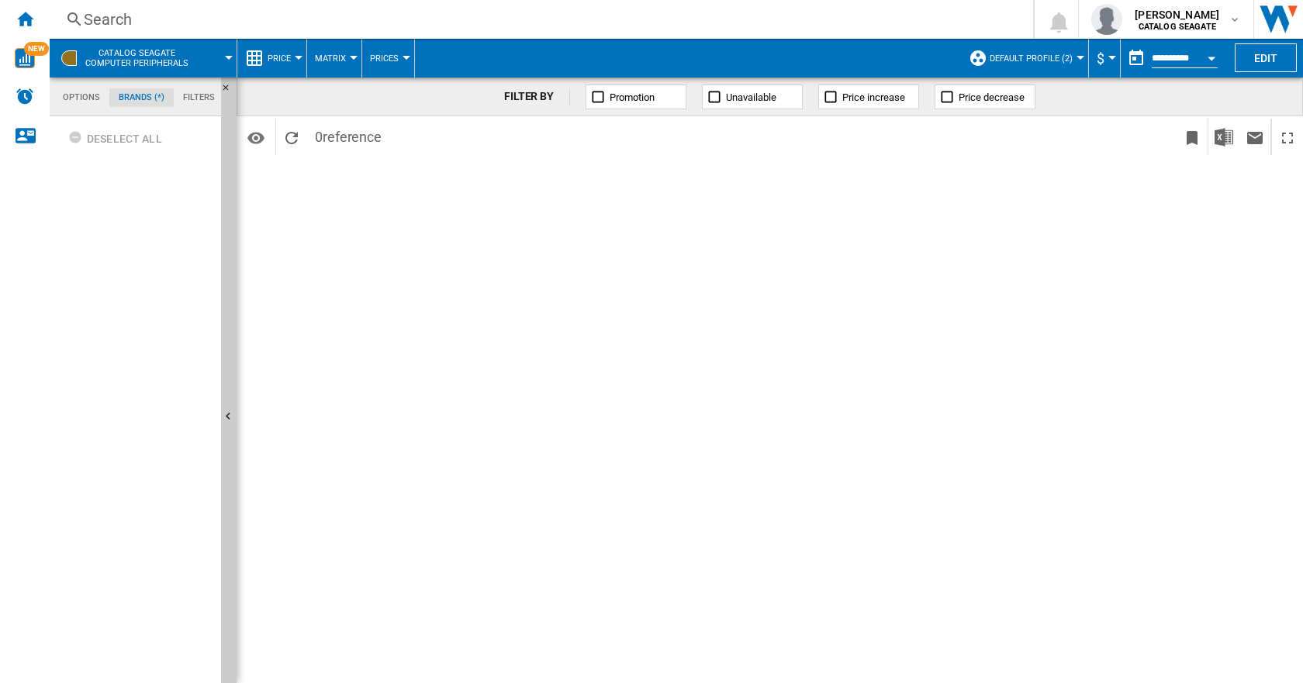
click at [66, 96] on md-tab-item "Options" at bounding box center [81, 97] width 56 height 19
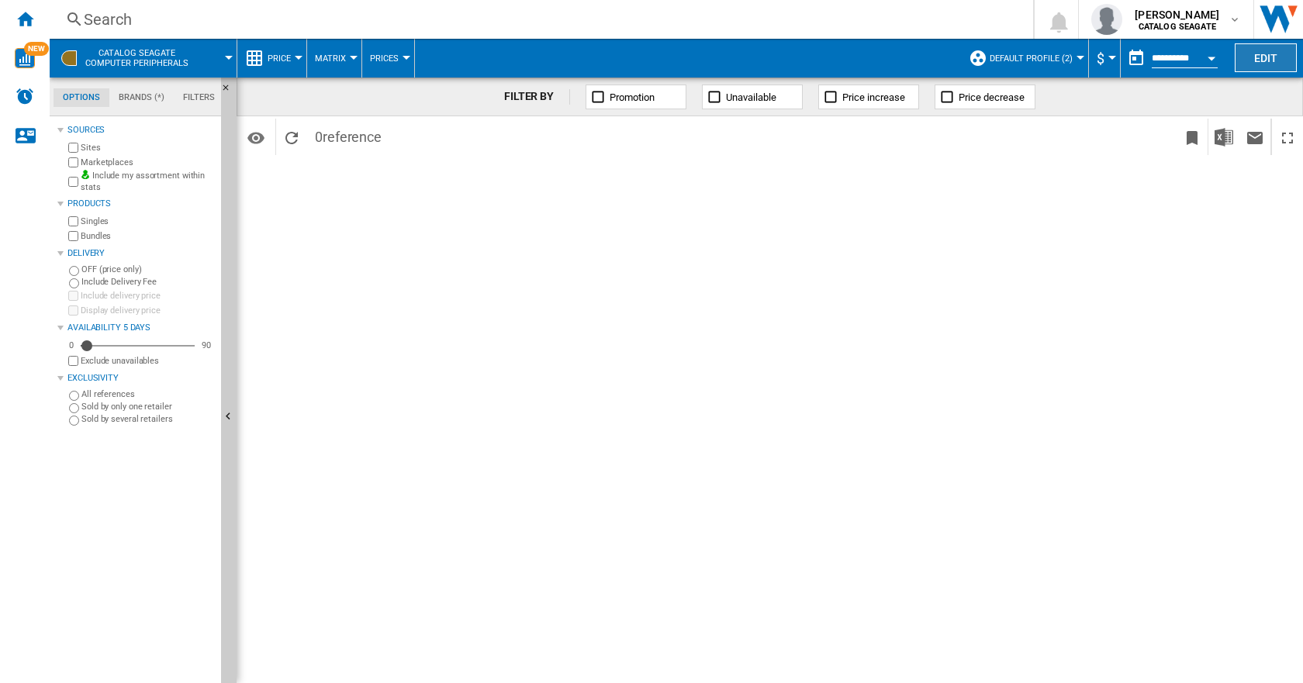
click at [1247, 51] on button "Edit" at bounding box center [1265, 57] width 62 height 29
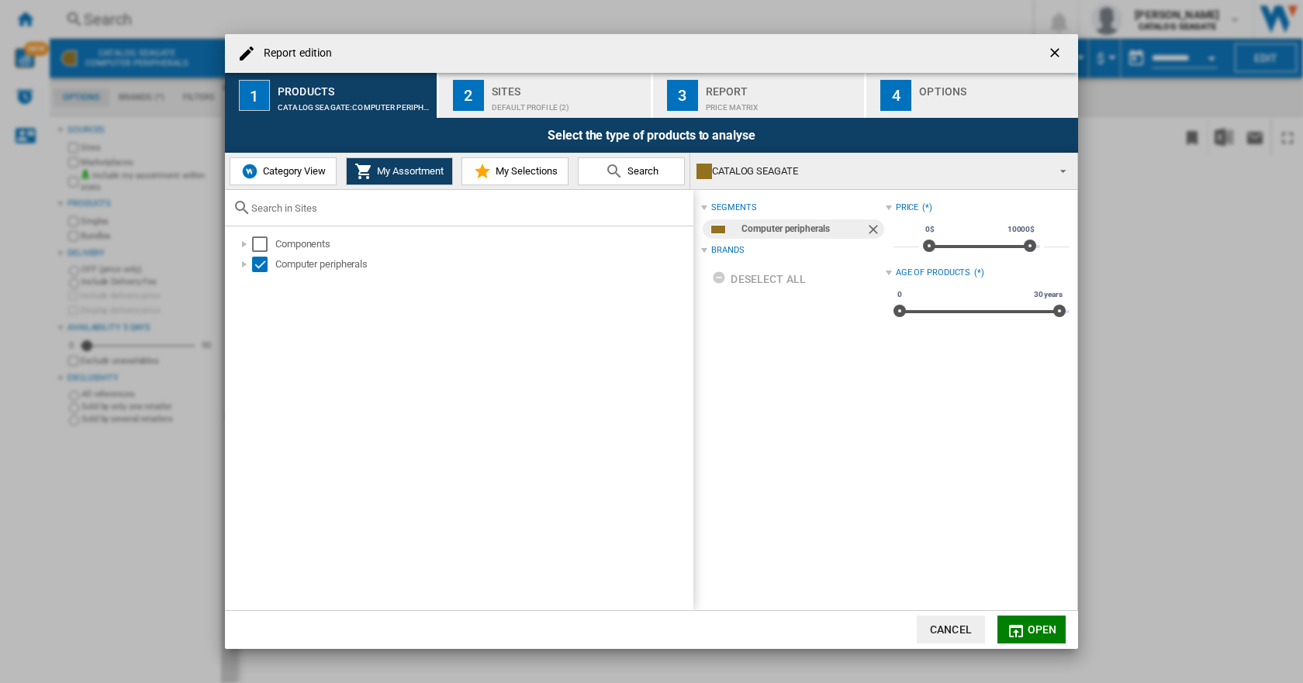
click at [267, 171] on span "Category View" at bounding box center [292, 171] width 67 height 12
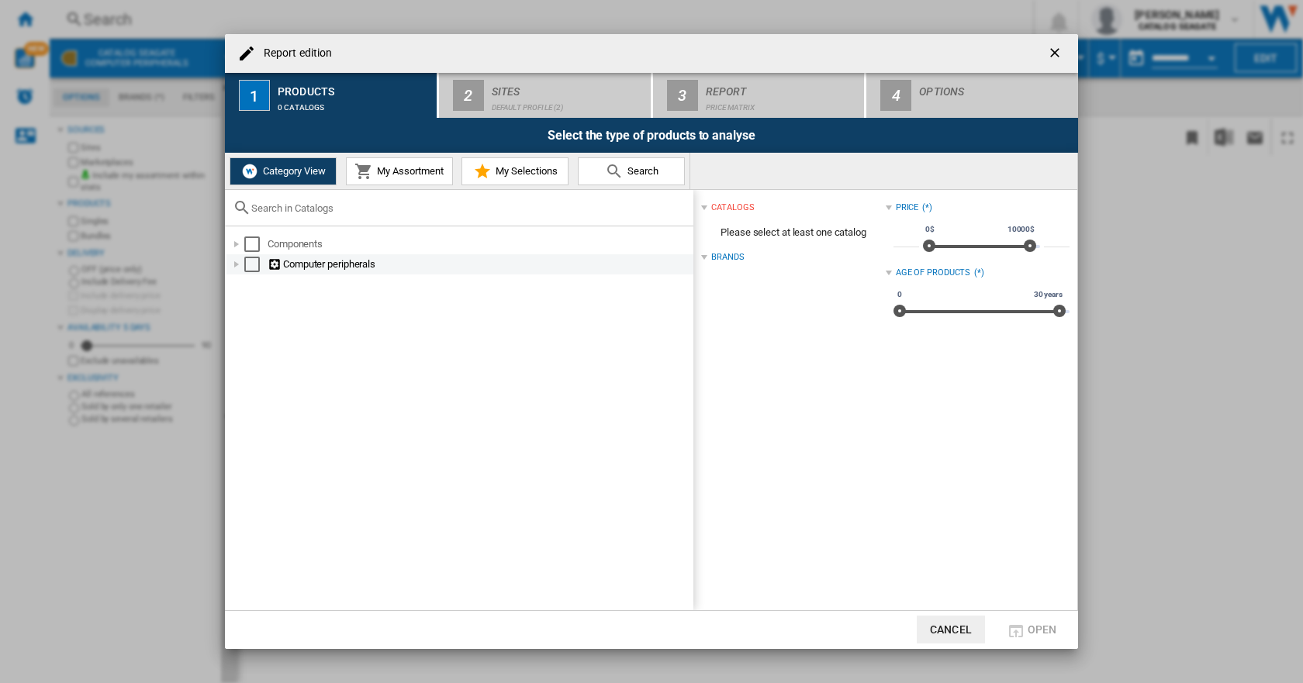
click at [270, 264] on ng-md-icon "Report edition ..." at bounding box center [275, 264] width 16 height 15
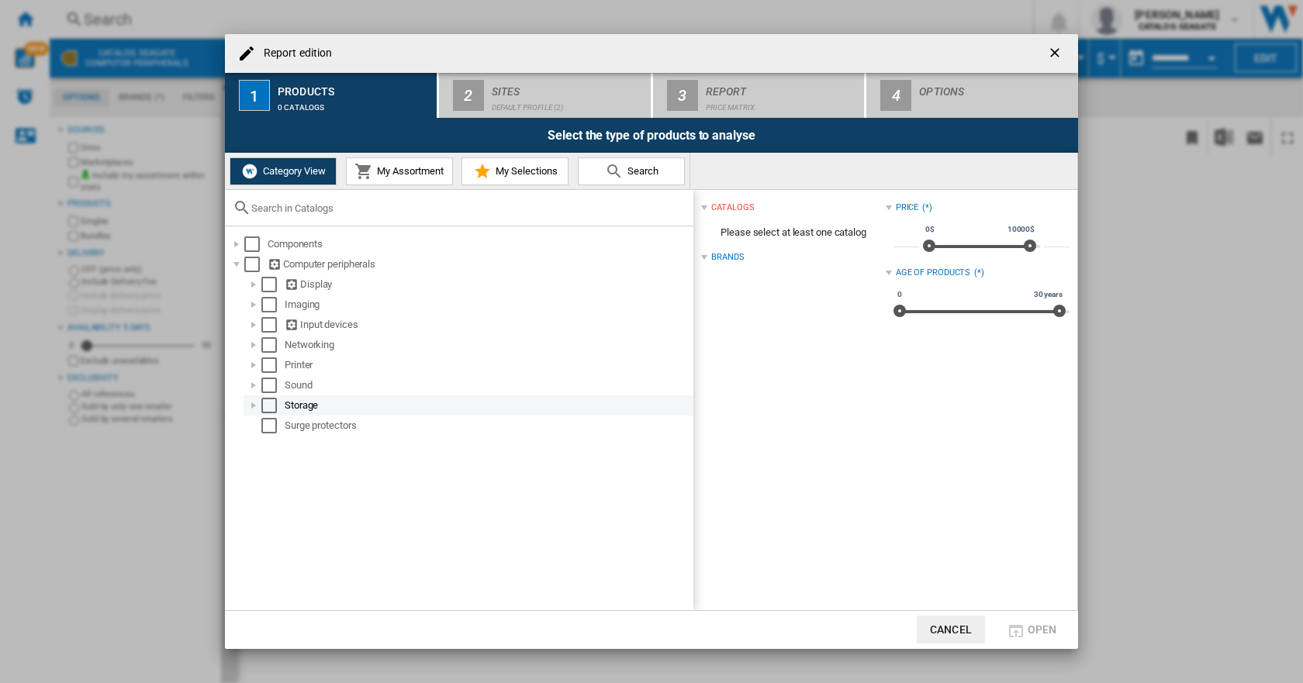
click at [271, 405] on div "Select" at bounding box center [269, 406] width 16 height 16
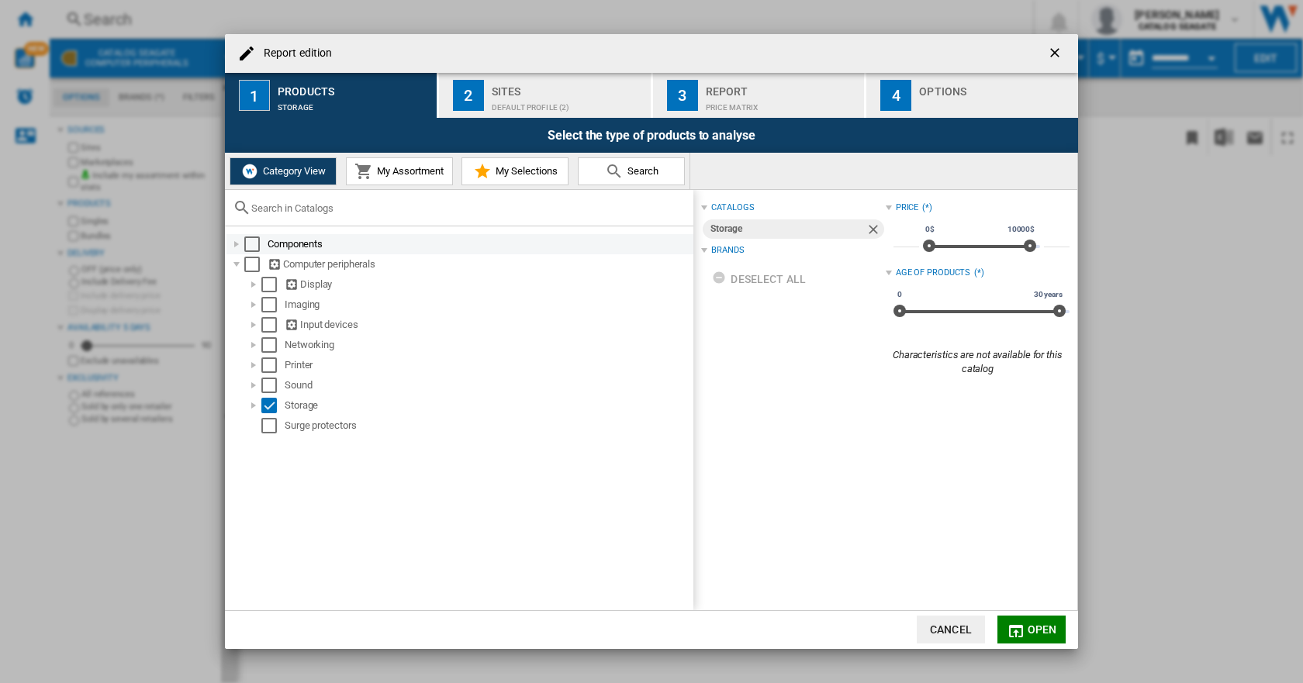
click at [257, 243] on div "Select" at bounding box center [252, 244] width 16 height 16
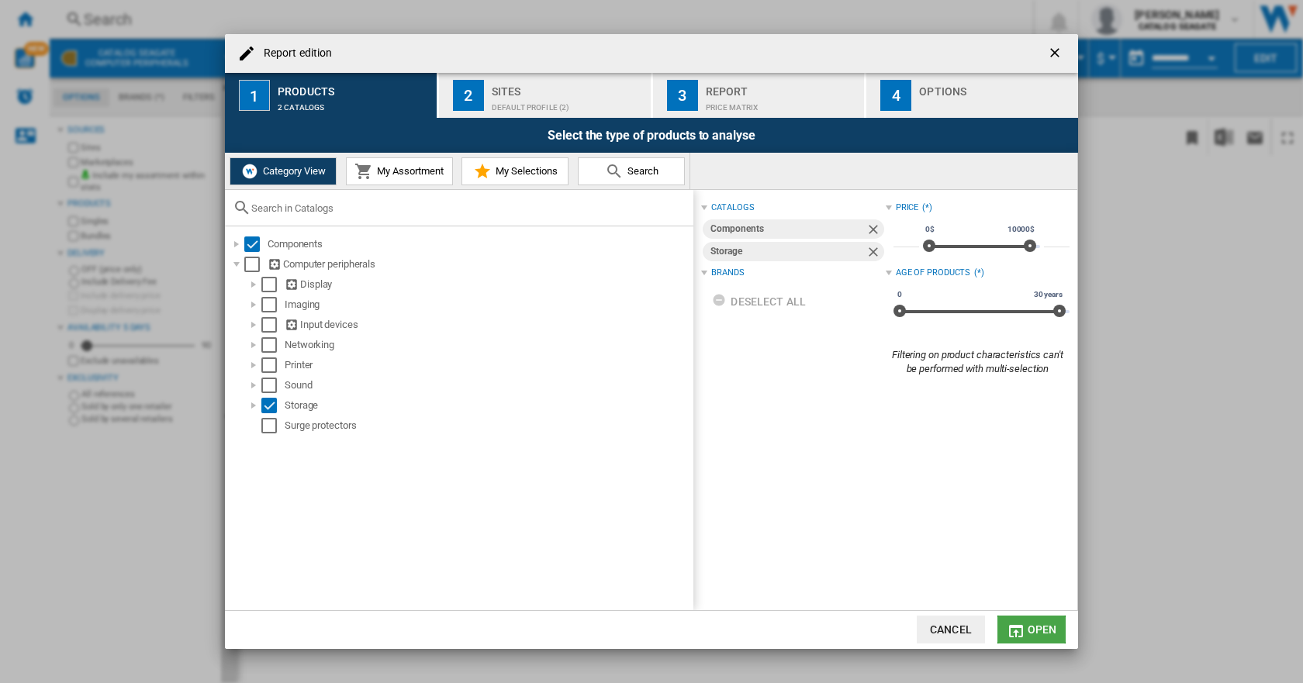
click at [1038, 624] on span "Open" at bounding box center [1041, 629] width 29 height 12
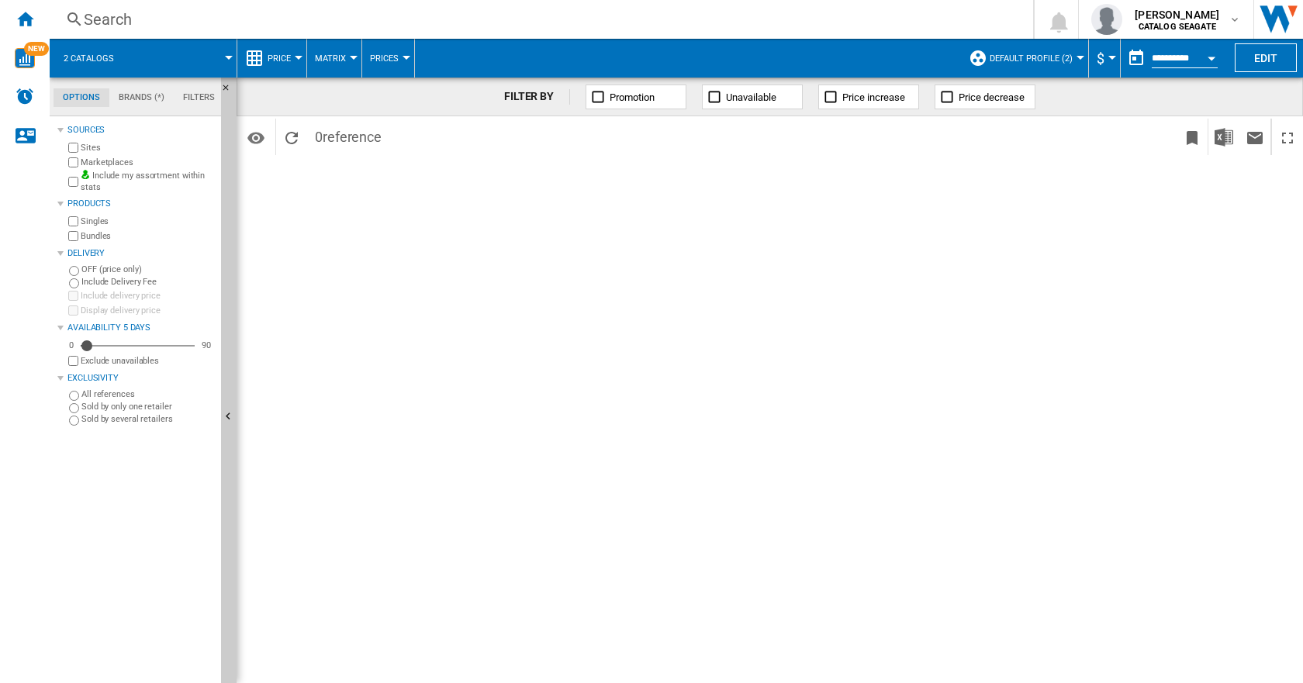
click at [118, 18] on div "Search" at bounding box center [538, 20] width 909 height 22
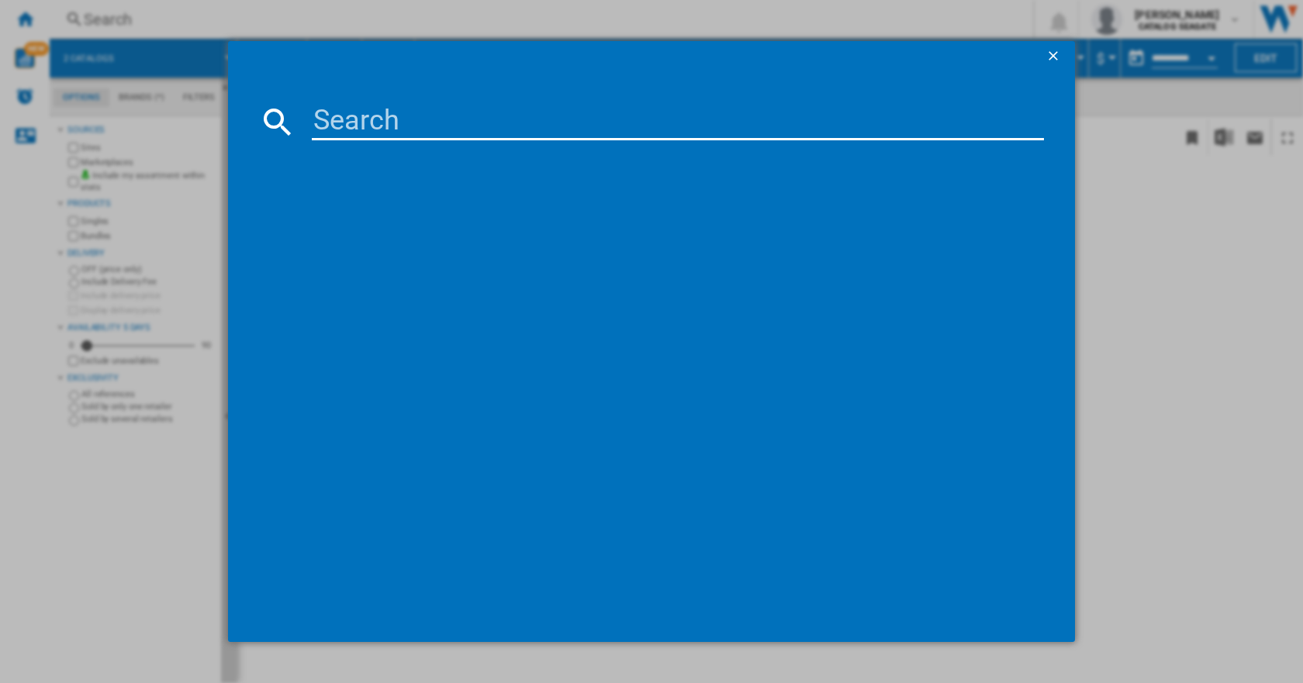
click at [29, 20] on div at bounding box center [651, 341] width 1303 height 683
click at [27, 21] on div at bounding box center [651, 341] width 1303 height 683
click at [1055, 51] on ng-md-icon "getI18NText('BUTTONS.CLOSE_DIALOG')" at bounding box center [1054, 57] width 19 height 19
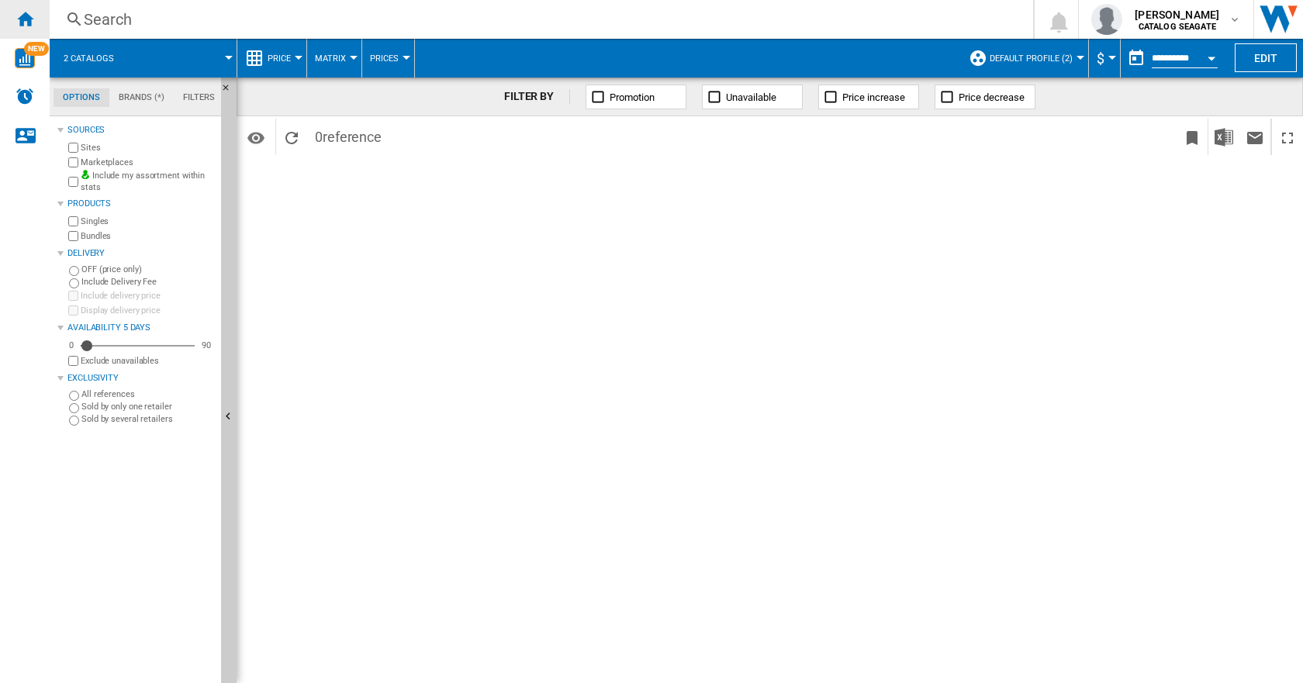
click at [28, 9] on ng-md-icon "Home" at bounding box center [25, 18] width 19 height 19
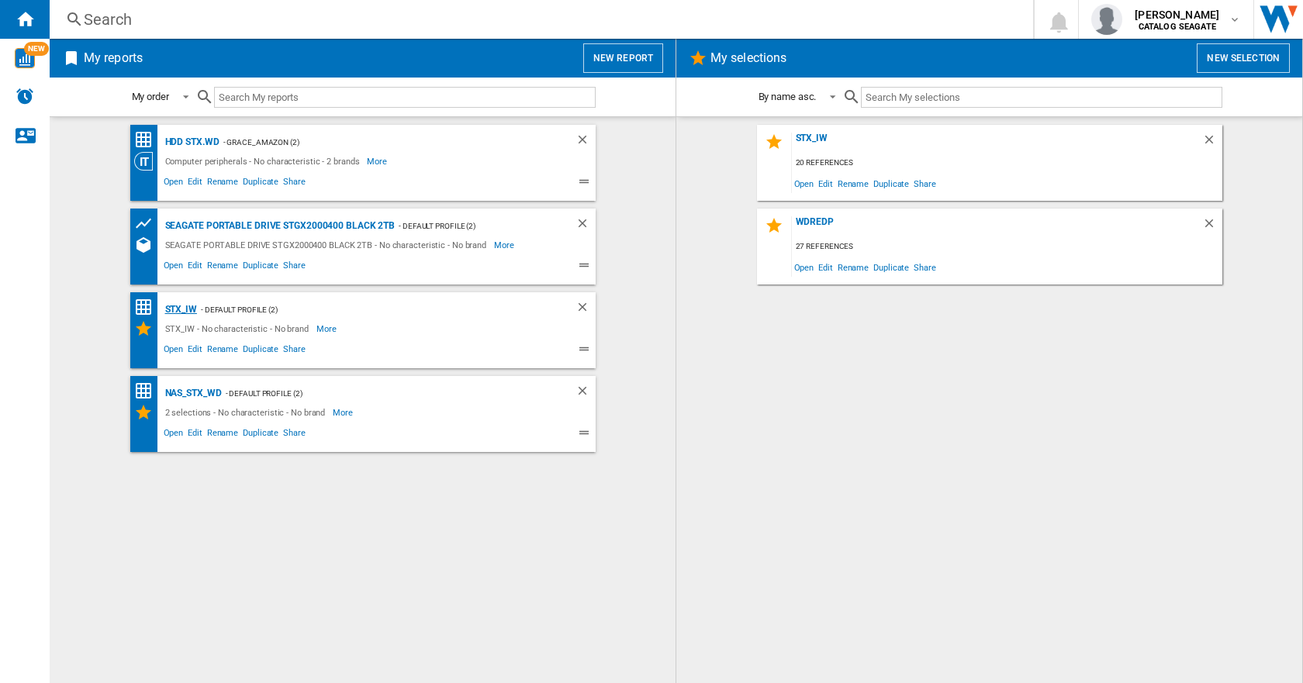
click at [171, 305] on div "STX_IW" at bounding box center [179, 309] width 36 height 19
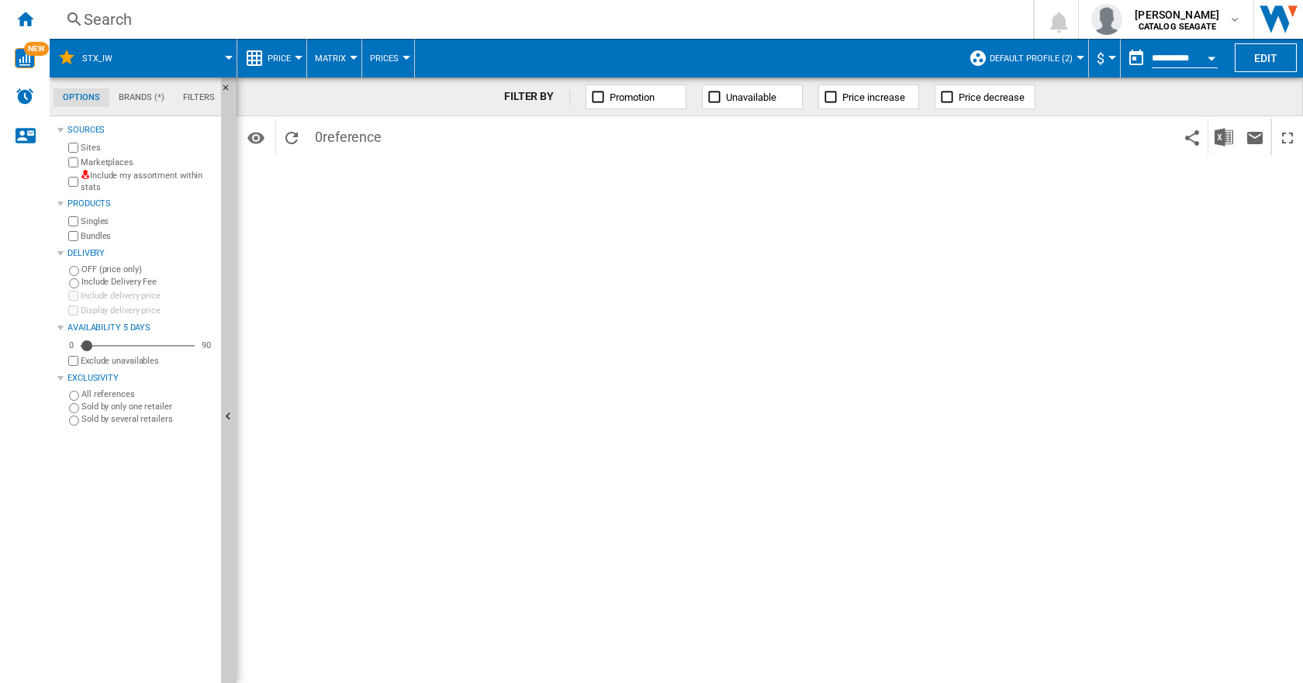
click at [1130, 62] on button "button" at bounding box center [1135, 58] width 31 height 31
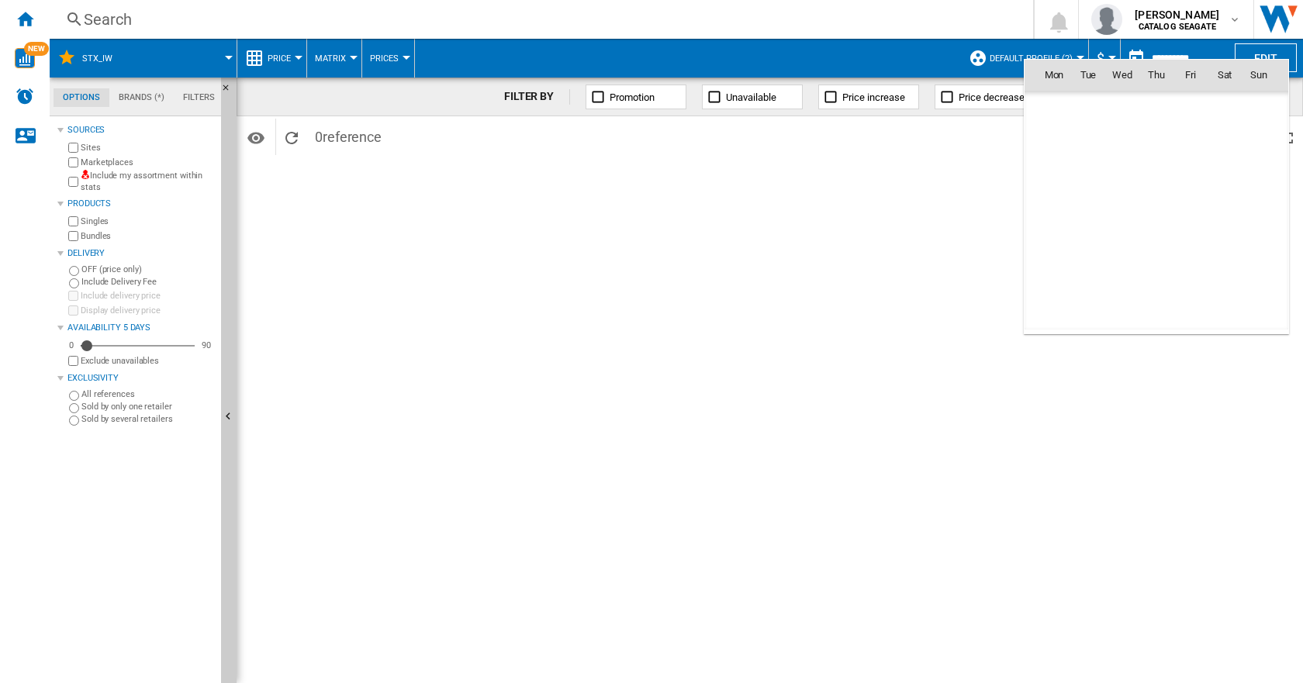
scroll to position [7397, 0]
click at [1135, 57] on div at bounding box center [651, 341] width 1303 height 683
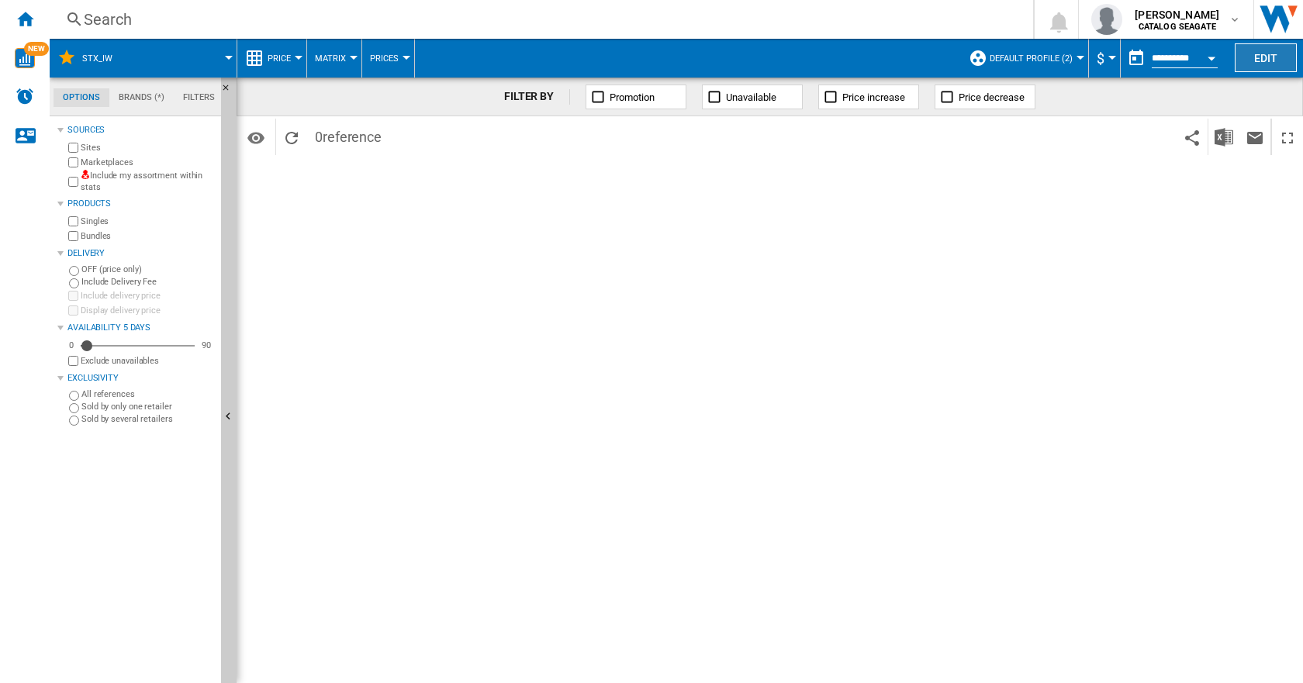
click at [1251, 54] on button "Edit" at bounding box center [1265, 57] width 62 height 29
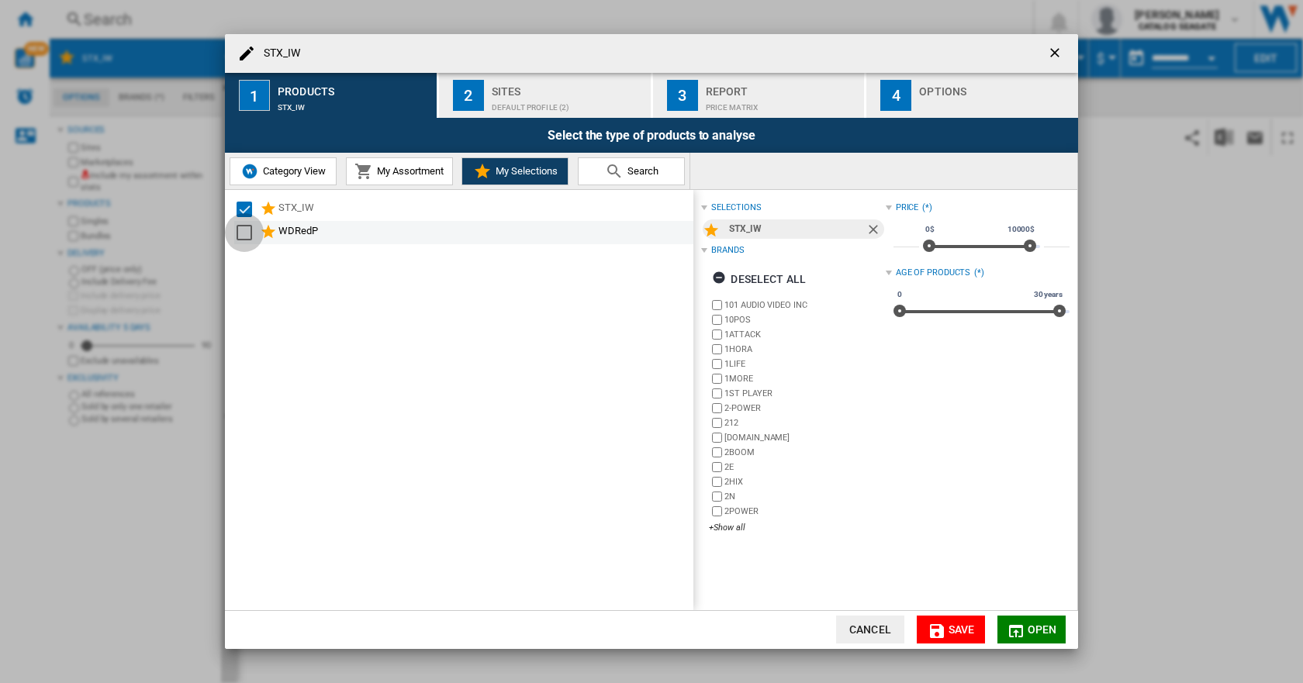
click at [250, 233] on div "Select" at bounding box center [244, 233] width 16 height 16
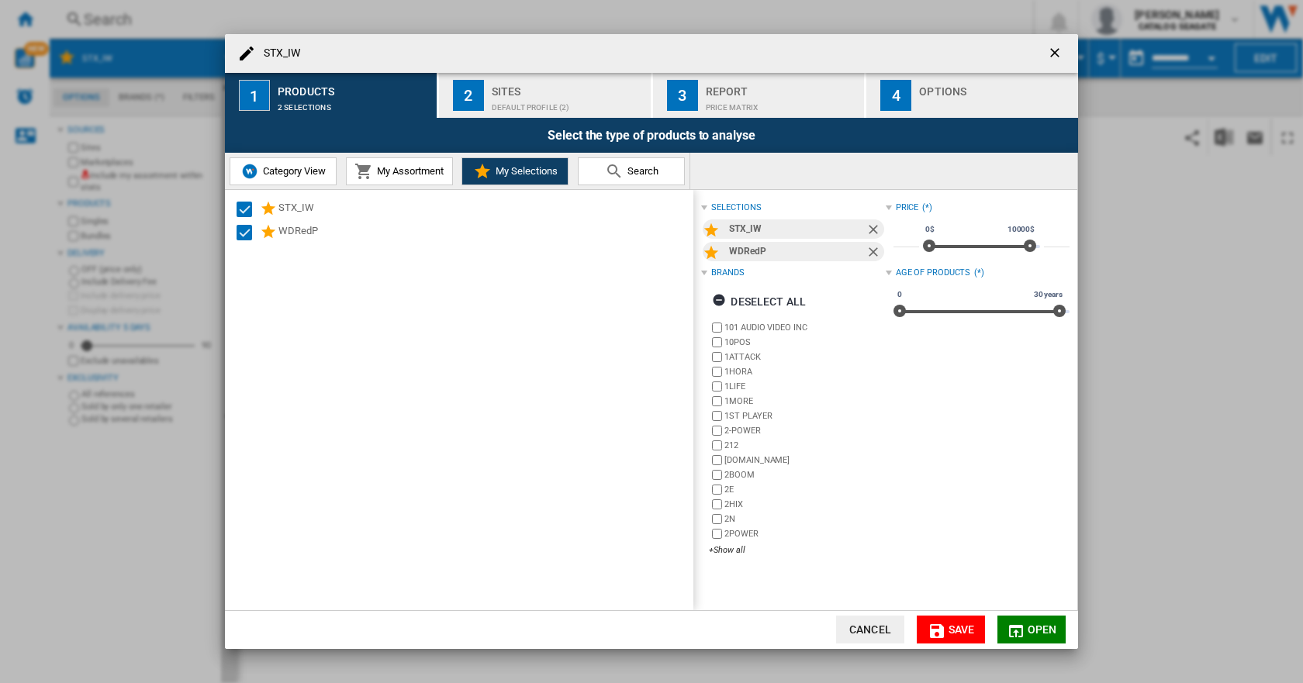
click at [1007, 626] on md-icon "STX_IW 1 ..." at bounding box center [1015, 631] width 19 height 19
